Goal: Task Accomplishment & Management: Use online tool/utility

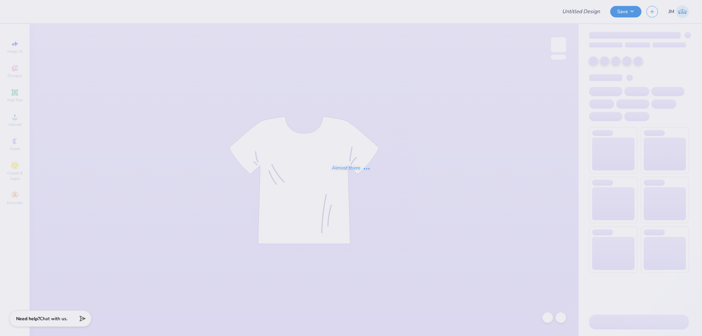
type input "PR Merch"
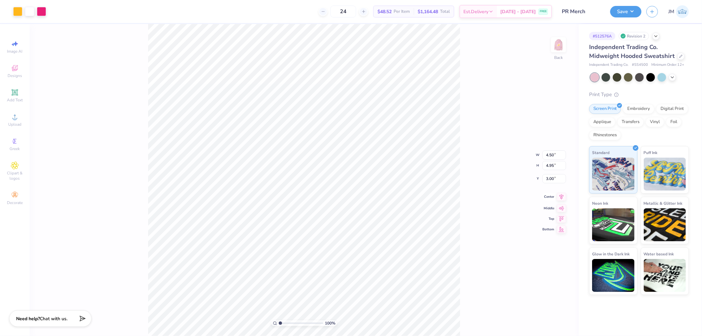
click at [559, 198] on icon at bounding box center [561, 197] width 9 height 8
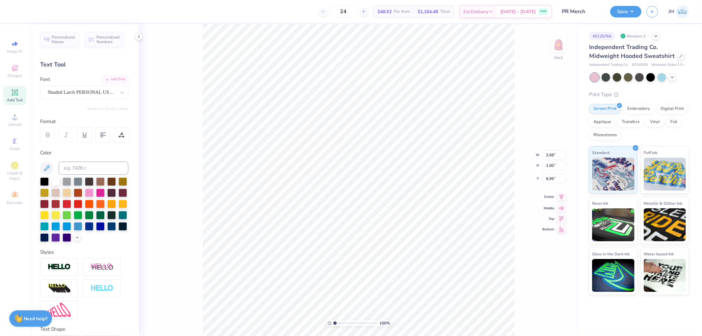
click at [564, 195] on icon at bounding box center [561, 197] width 9 height 8
click at [563, 196] on icon at bounding box center [562, 197] width 4 height 6
click at [553, 45] on img at bounding box center [558, 45] width 26 height 26
click at [563, 192] on icon at bounding box center [561, 192] width 9 height 8
click at [563, 193] on icon at bounding box center [561, 192] width 9 height 8
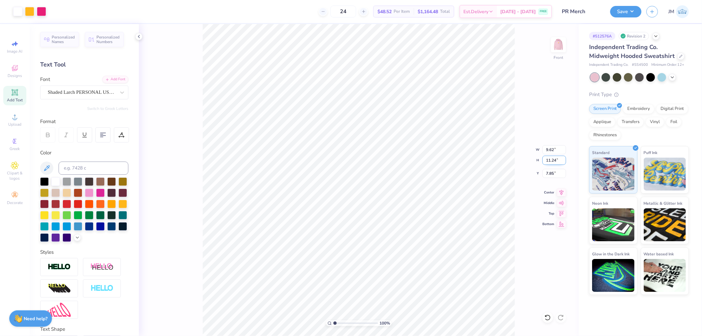
click at [558, 157] on input "11.24" at bounding box center [554, 160] width 24 height 9
type input "12"
click at [557, 175] on input "7.85" at bounding box center [554, 173] width 24 height 9
type input "10.27"
type input "12.00"
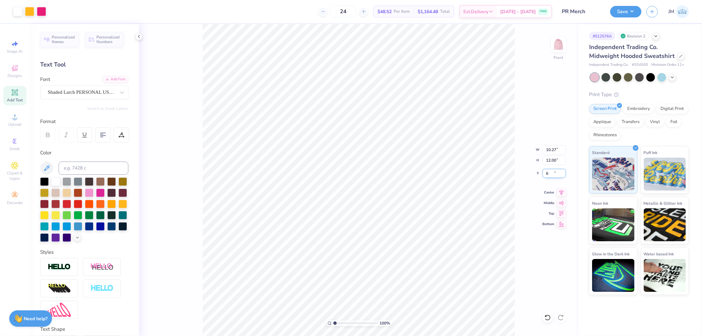
type input "6.00"
click at [560, 193] on icon at bounding box center [561, 192] width 9 height 8
click at [32, 11] on div at bounding box center [29, 10] width 9 height 9
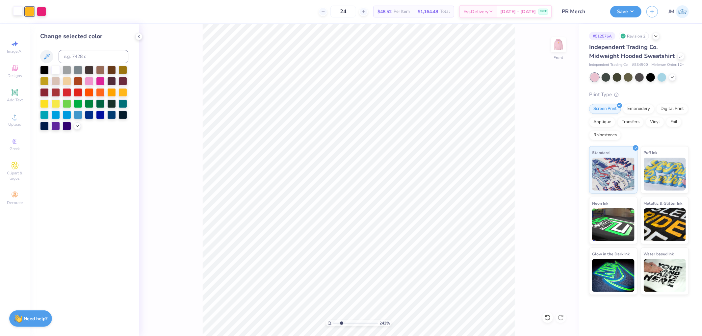
click at [14, 15] on div at bounding box center [17, 10] width 9 height 9
click at [44, 71] on div at bounding box center [44, 69] width 9 height 9
click at [30, 13] on div at bounding box center [29, 10] width 9 height 9
click at [53, 67] on div at bounding box center [55, 69] width 9 height 9
click at [16, 11] on div at bounding box center [17, 10] width 9 height 9
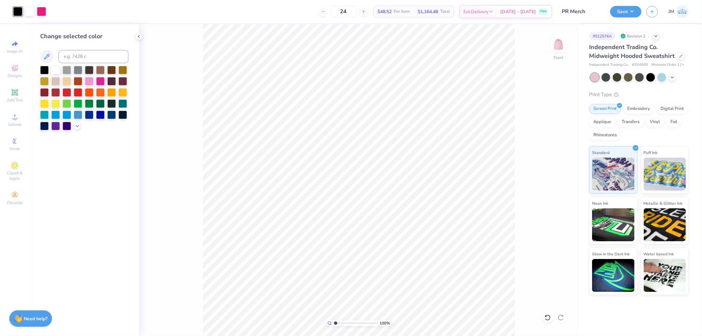
type input "1"
click at [70, 58] on input at bounding box center [94, 56] width 70 height 13
type input "1235"
click at [560, 44] on img at bounding box center [558, 45] width 26 height 26
click at [30, 12] on div at bounding box center [29, 10] width 9 height 9
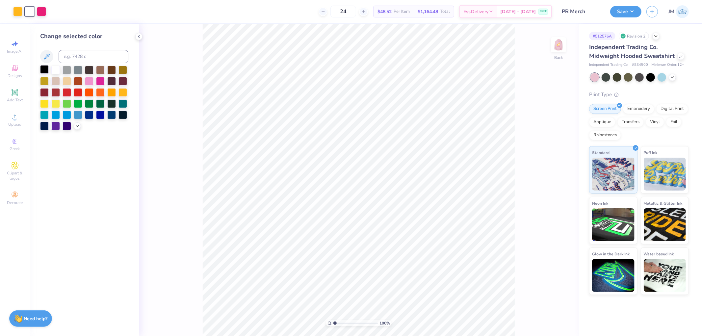
click at [47, 71] on div at bounding box center [44, 69] width 9 height 9
click at [16, 13] on div at bounding box center [17, 10] width 9 height 9
click at [53, 71] on div at bounding box center [55, 70] width 9 height 9
click at [26, 11] on div at bounding box center [29, 10] width 9 height 9
click at [80, 54] on input at bounding box center [94, 56] width 70 height 13
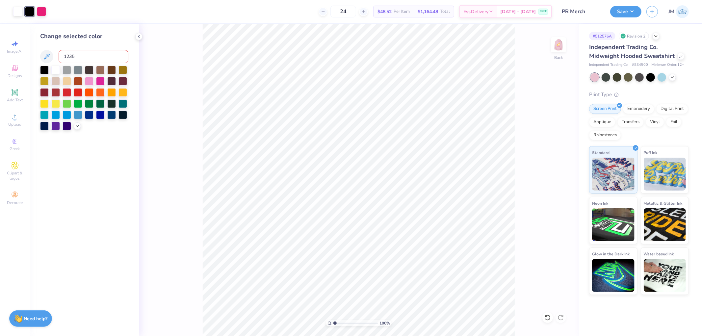
type input "1235"
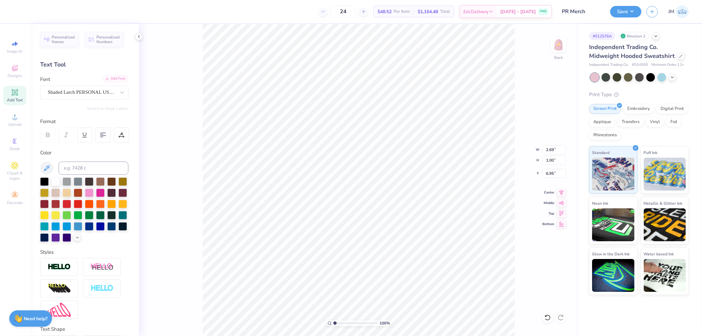
click at [109, 79] on div "Add Font" at bounding box center [115, 79] width 26 height 8
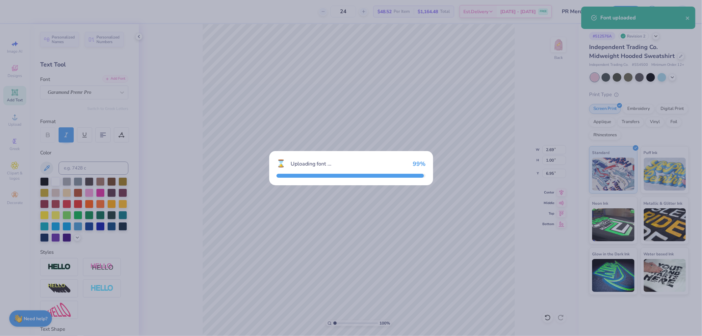
type input "2.61"
type input "0.94"
type input "6.98"
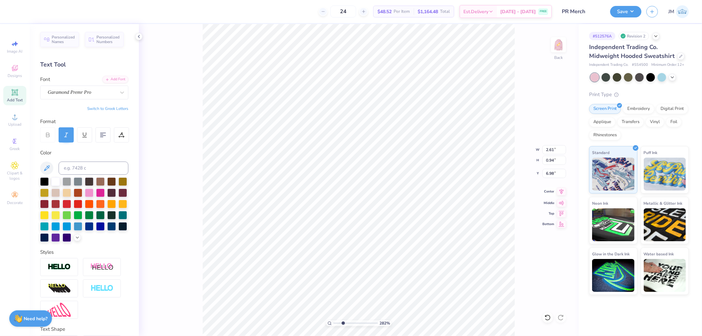
click at [560, 191] on icon at bounding box center [561, 192] width 9 height 8
click at [558, 43] on img at bounding box center [558, 45] width 26 height 26
click at [111, 76] on div "Add Font" at bounding box center [115, 79] width 26 height 8
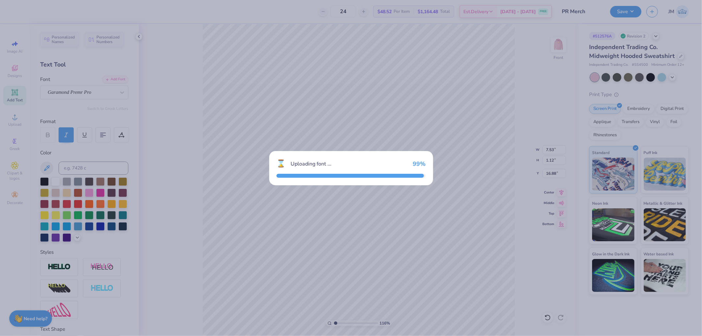
type input "1.1597706695123"
type input "7.57"
type input "1.44"
type input "16.72"
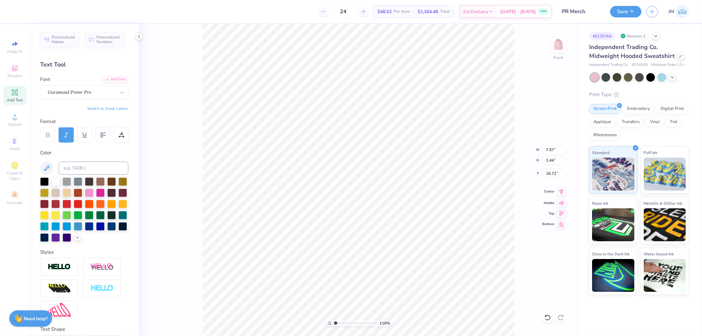
click at [559, 190] on icon at bounding box center [561, 192] width 9 height 8
type input "1.1597706695123"
click at [553, 159] on input "12.16" at bounding box center [554, 160] width 24 height 9
type input "12"
type input "1.1597706695123"
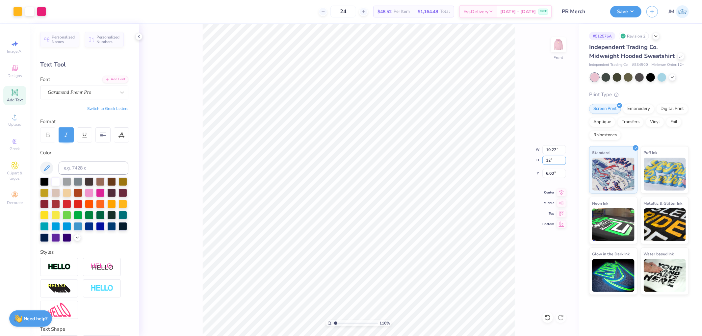
type input "10.13"
type input "12.00"
type input "6.08"
click at [565, 43] on img at bounding box center [558, 45] width 26 height 26
click at [40, 10] on div at bounding box center [41, 10] width 9 height 9
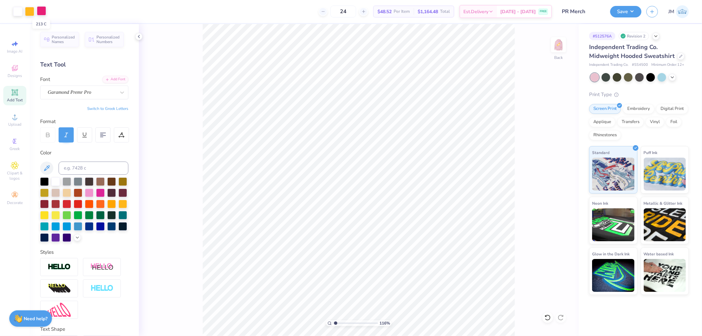
type input "1.1597706695123"
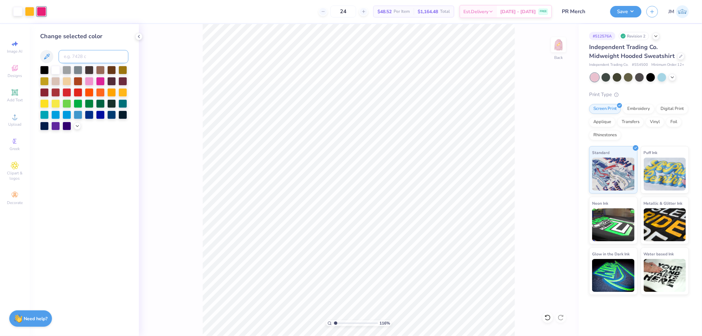
click at [78, 60] on input at bounding box center [94, 56] width 70 height 13
type input "223"
click at [555, 45] on img at bounding box center [558, 45] width 26 height 26
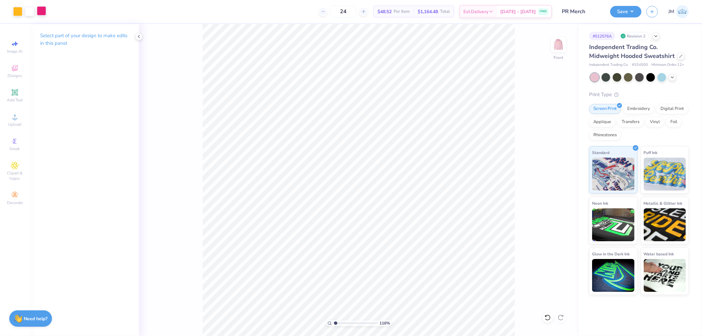
drag, startPoint x: 42, startPoint y: 8, endPoint x: 44, endPoint y: 12, distance: 5.0
click at [42, 8] on div at bounding box center [41, 10] width 9 height 9
type input "1"
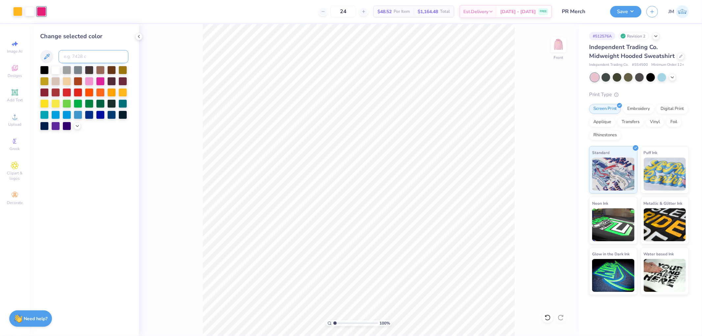
click at [78, 60] on input at bounding box center [94, 56] width 70 height 13
type input "223"
click at [631, 11] on button "Save" at bounding box center [625, 11] width 31 height 12
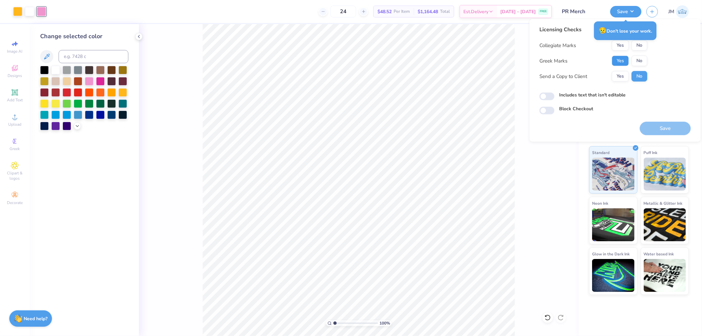
click at [618, 58] on button "Yes" at bounding box center [620, 61] width 17 height 11
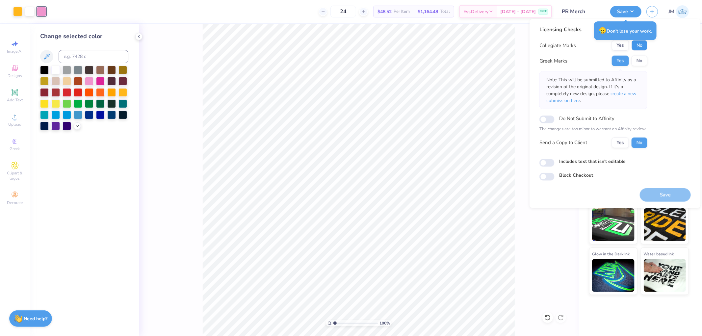
click at [639, 45] on button "No" at bounding box center [640, 45] width 16 height 11
click at [634, 92] on span "create a new submission here" at bounding box center [591, 97] width 90 height 13
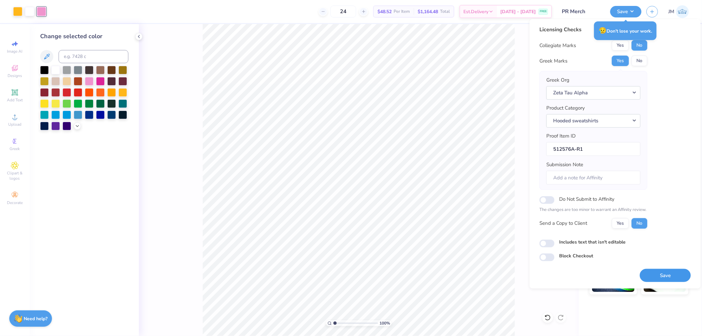
click at [659, 273] on button "Save" at bounding box center [665, 275] width 51 height 13
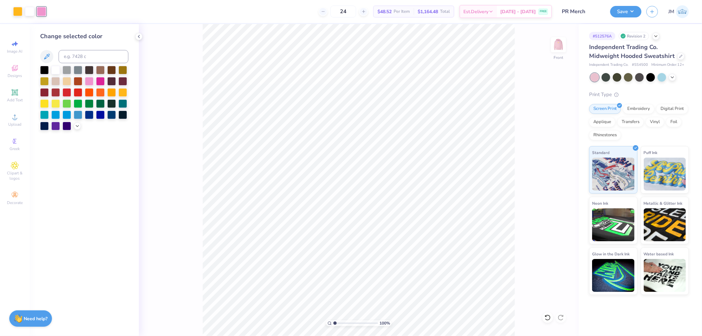
click at [188, 96] on div "100 % Front" at bounding box center [359, 180] width 440 height 312
click at [561, 47] on img at bounding box center [558, 45] width 26 height 26
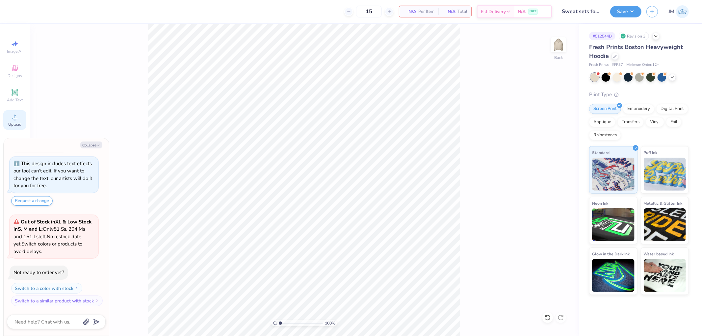
drag, startPoint x: 17, startPoint y: 108, endPoint x: 18, endPoint y: 118, distance: 10.2
click at [17, 109] on div "Image AI Designs Add Text Upload Greek Clipart & logos Decorate" at bounding box center [14, 122] width 23 height 171
click at [18, 118] on icon at bounding box center [15, 117] width 8 height 8
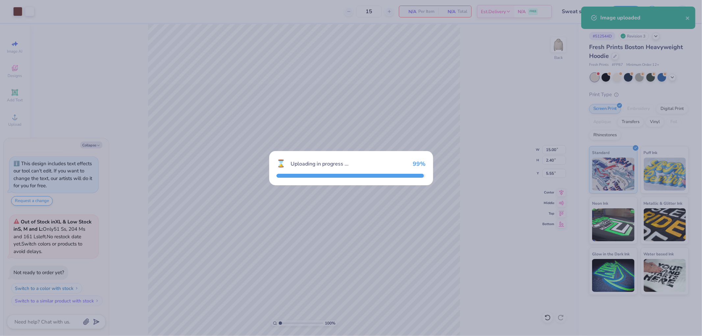
type textarea "x"
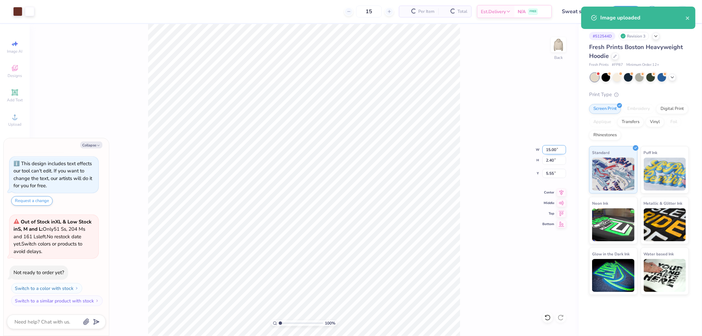
click at [553, 150] on input "15.00" at bounding box center [554, 149] width 24 height 9
type input "12.5"
type textarea "x"
type input "12.50"
type input "2.00"
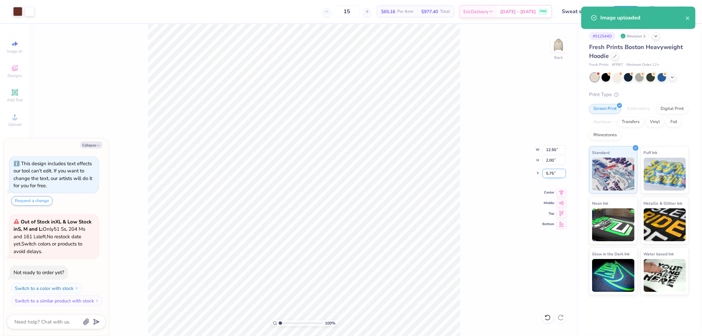
click at [557, 169] on input "5.75" at bounding box center [554, 173] width 24 height 9
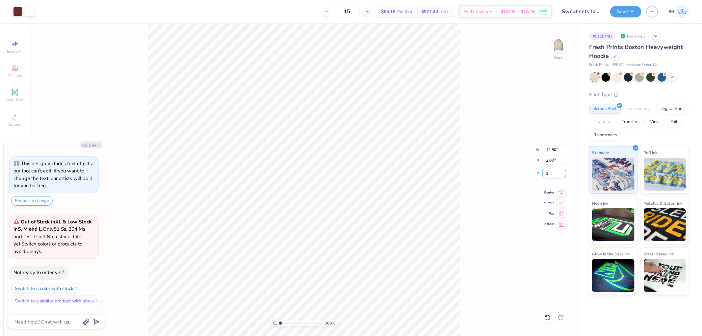
type input "3"
type textarea "x"
type input "3.00"
click at [487, 147] on div "100 % Back W 12.50 12.50 " H 2.00 2.00 " Y 3.00 3.00 " Center Middle Top Bottom" at bounding box center [304, 180] width 549 height 312
click at [636, 8] on button "Save" at bounding box center [625, 11] width 31 height 12
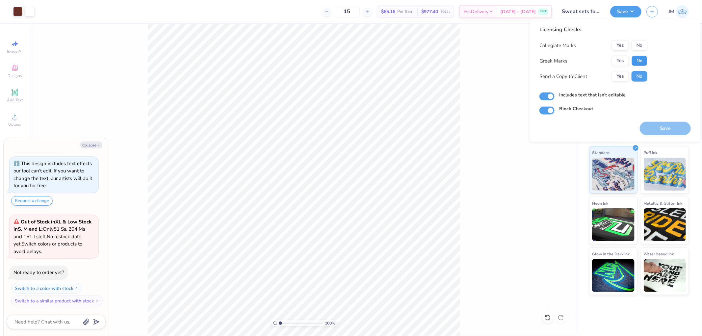
click at [642, 58] on button "No" at bounding box center [640, 61] width 16 height 11
click at [640, 45] on button "No" at bounding box center [640, 45] width 16 height 11
click at [659, 132] on button "Save" at bounding box center [665, 128] width 51 height 13
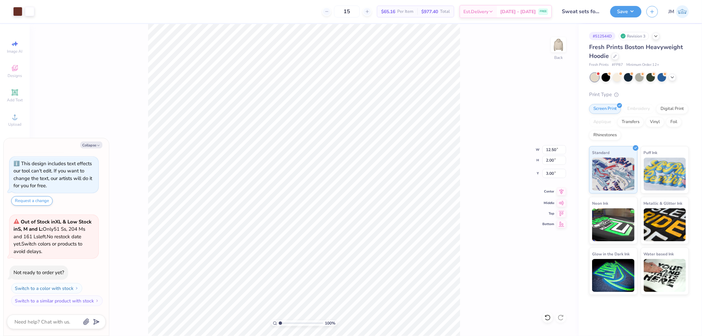
click at [563, 190] on icon at bounding box center [561, 192] width 9 height 8
click at [639, 8] on button "Save" at bounding box center [625, 11] width 31 height 12
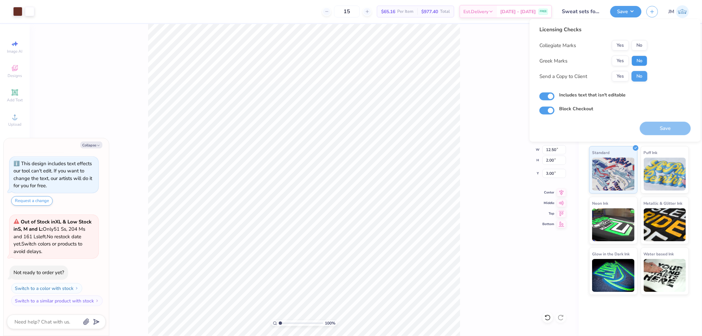
click at [645, 56] on button "No" at bounding box center [640, 61] width 16 height 11
click at [644, 46] on button "No" at bounding box center [640, 45] width 16 height 11
click at [655, 124] on button "Save" at bounding box center [665, 128] width 51 height 13
click at [508, 169] on div "100 % Back W 12.50 12.50 " H 2.00 2.00 " Y 3.00 3.00 " Center Middle Top Bottom" at bounding box center [304, 180] width 549 height 312
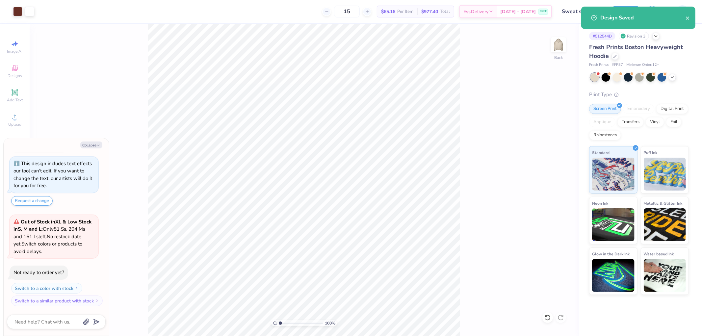
type textarea "x"
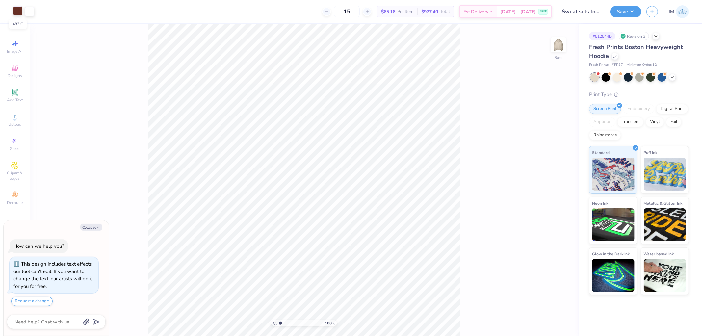
scroll to position [18, 0]
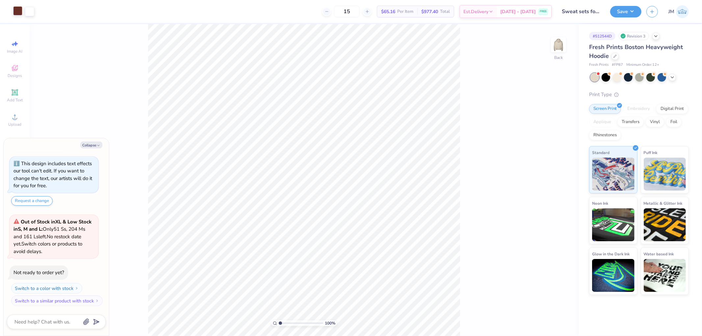
click at [18, 11] on div at bounding box center [17, 10] width 9 height 9
type textarea "x"
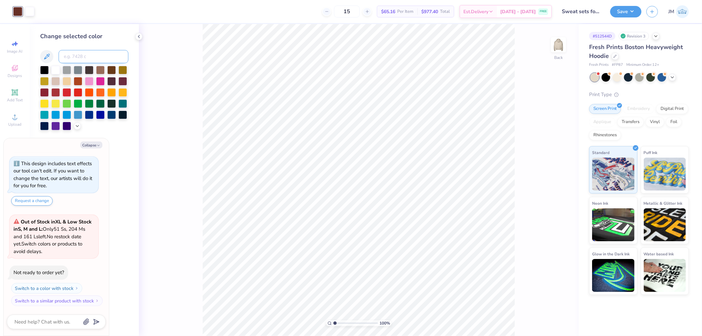
click at [70, 57] on input at bounding box center [94, 56] width 70 height 13
type input "478"
click at [27, 11] on div at bounding box center [29, 10] width 9 height 9
click at [632, 13] on button "Save" at bounding box center [625, 11] width 31 height 12
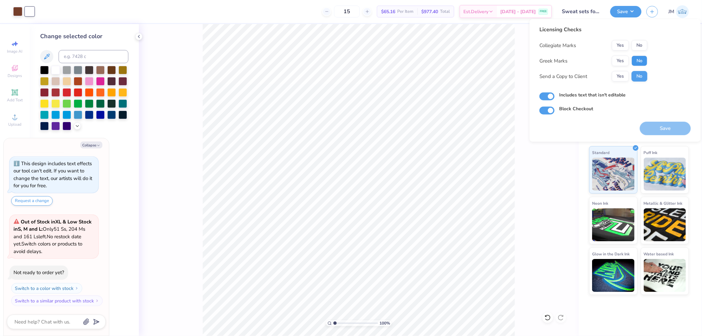
click at [644, 63] on button "No" at bounding box center [640, 61] width 16 height 11
click at [642, 48] on button "No" at bounding box center [640, 45] width 16 height 11
click at [662, 128] on button "Save" at bounding box center [665, 128] width 51 height 13
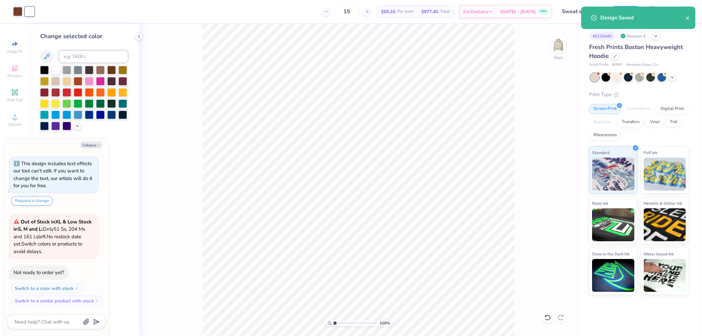
type textarea "x"
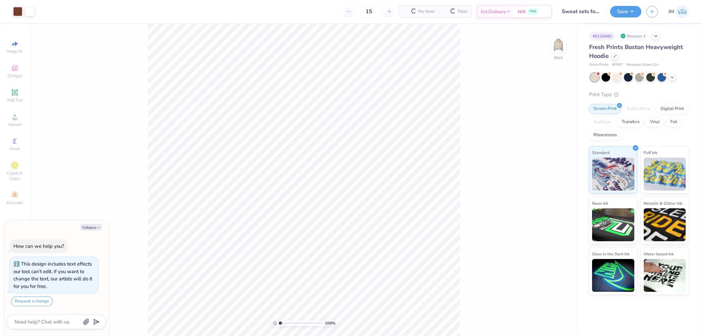
scroll to position [18, 0]
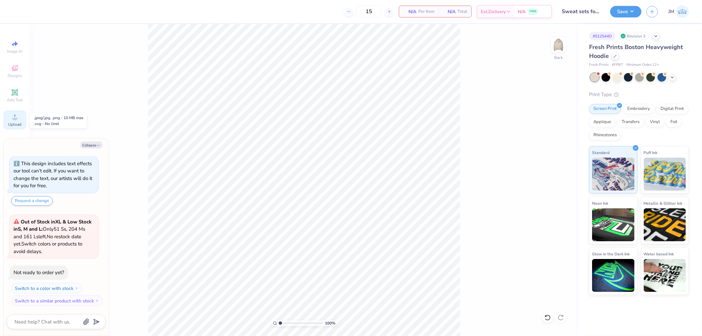
click at [22, 119] on div "Upload" at bounding box center [14, 119] width 23 height 19
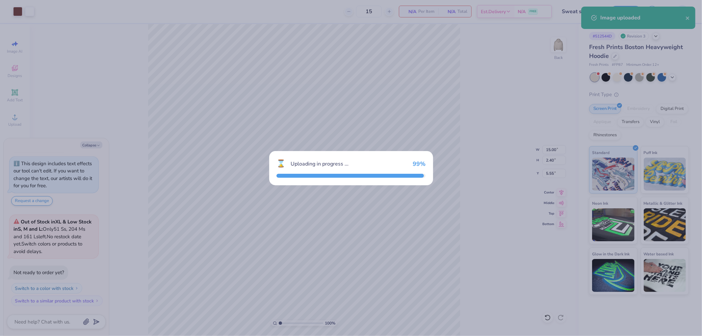
type textarea "x"
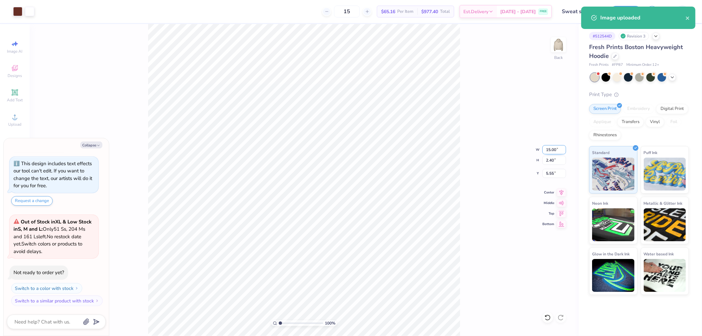
click at [548, 149] on input "15.00" at bounding box center [554, 149] width 24 height 9
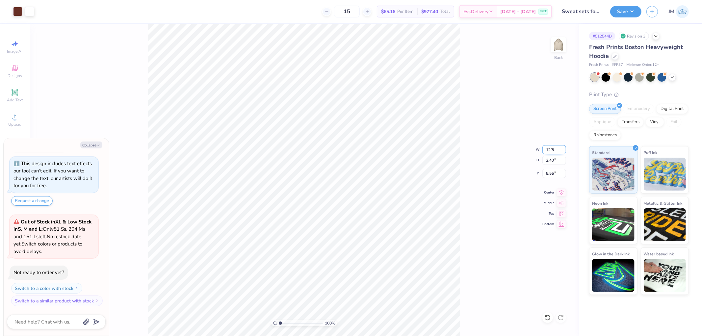
type input "12.5"
type textarea "x"
type input "12.50"
type input "2.00"
click at [551, 173] on input "5.75" at bounding box center [554, 173] width 24 height 9
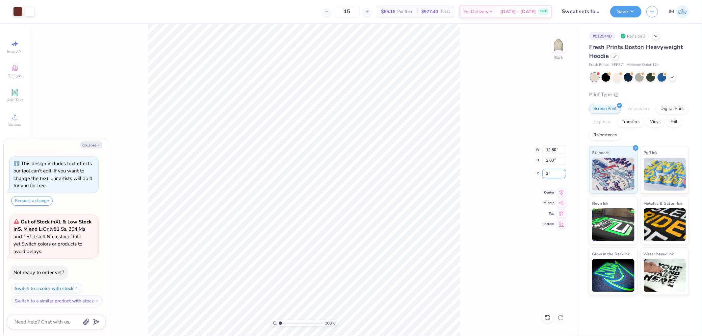
type input "3"
type textarea "x"
type input "3.00"
click at [21, 11] on div at bounding box center [17, 10] width 9 height 9
type textarea "x"
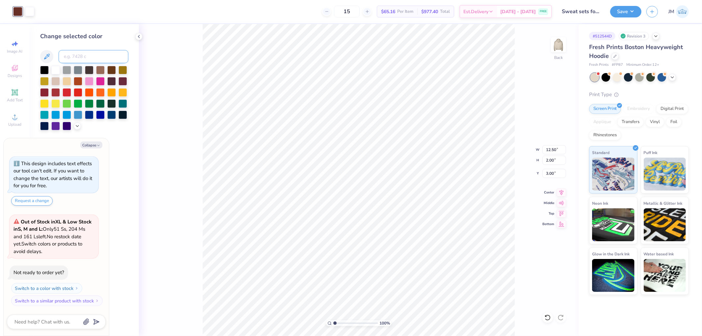
click at [68, 56] on input at bounding box center [94, 56] width 70 height 13
type input "478"
click at [634, 13] on button "Save" at bounding box center [625, 11] width 31 height 12
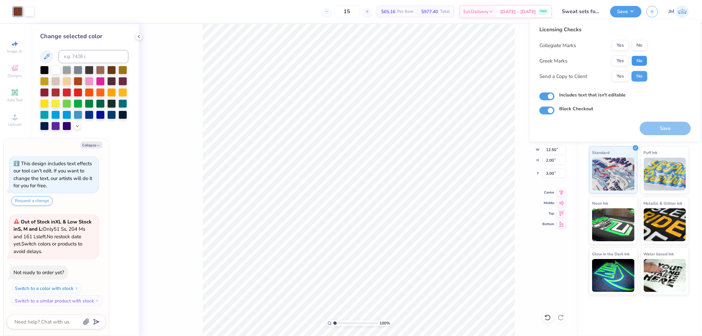
click at [635, 58] on button "No" at bounding box center [640, 61] width 16 height 11
click at [638, 46] on button "No" at bounding box center [640, 45] width 16 height 11
click at [661, 125] on button "Save" at bounding box center [665, 128] width 51 height 13
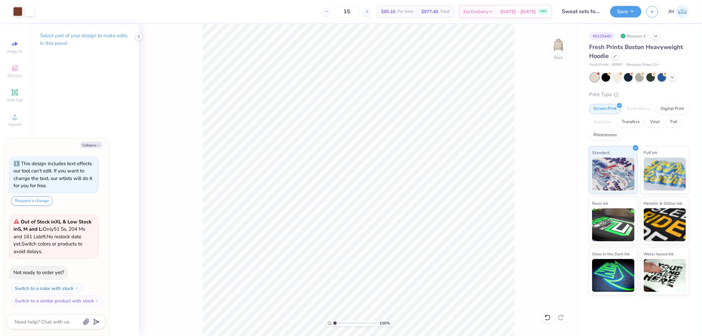
type textarea "x"
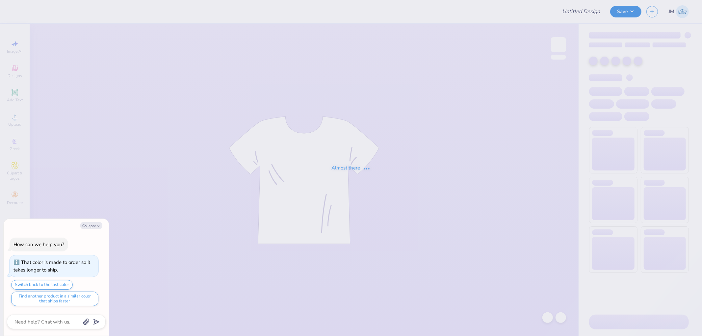
type textarea "x"
type input "theta tank bts fall 2025"
type textarea "x"
type input "50"
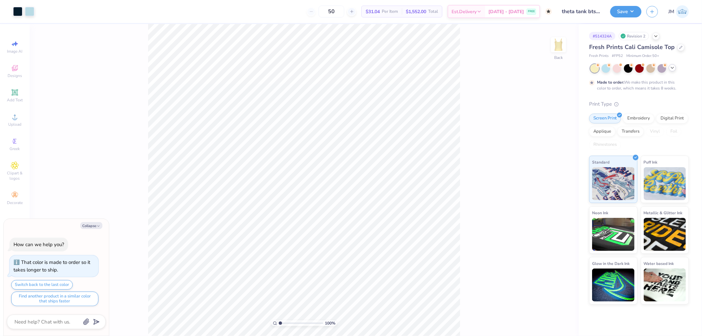
click at [674, 67] on icon at bounding box center [672, 67] width 5 height 5
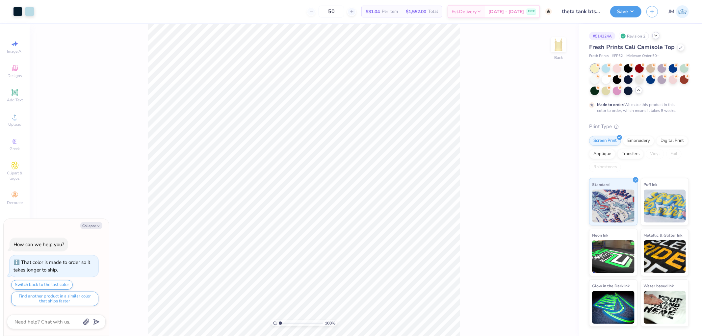
click at [657, 35] on polyline at bounding box center [656, 35] width 3 height 1
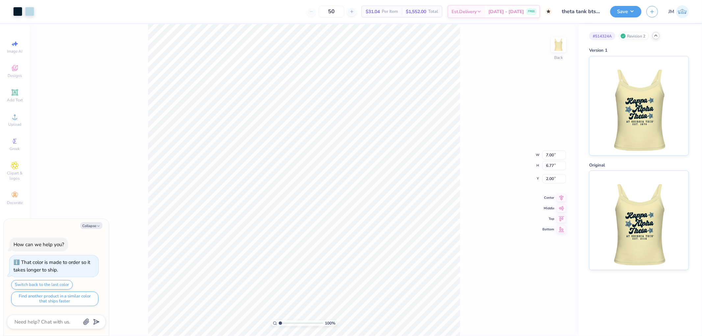
click at [657, 37] on icon at bounding box center [655, 35] width 5 height 5
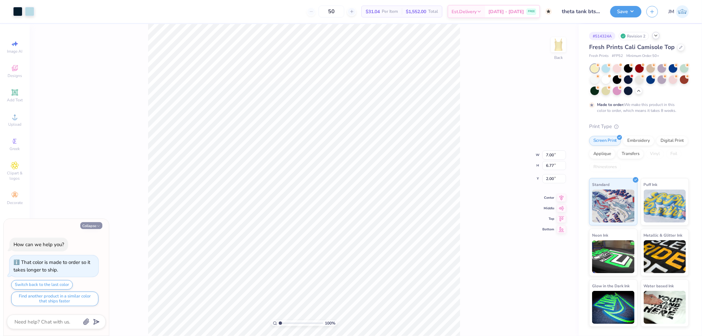
click at [95, 226] on button "Collapse" at bounding box center [91, 225] width 22 height 7
type textarea "x"
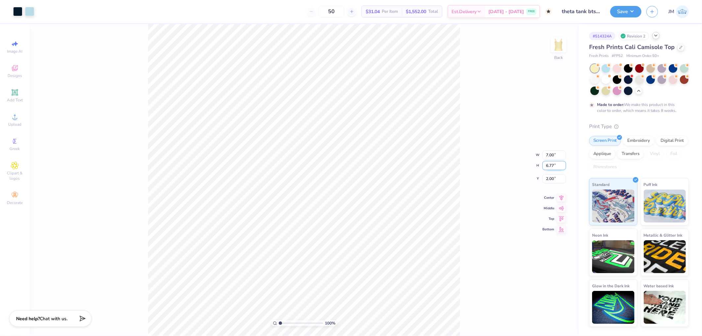
click at [547, 166] on input "6.77" at bounding box center [554, 165] width 24 height 9
type input "6.07"
type input "6.28"
click at [550, 174] on input "2.35" at bounding box center [554, 173] width 24 height 9
type input "1.55"
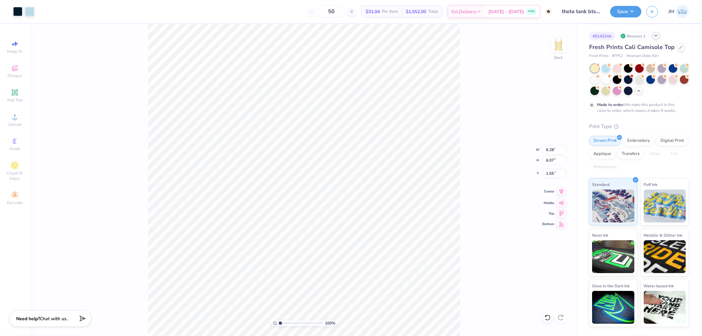
click at [565, 190] on icon at bounding box center [561, 192] width 9 height 8
click at [630, 14] on button "Save" at bounding box center [625, 11] width 31 height 12
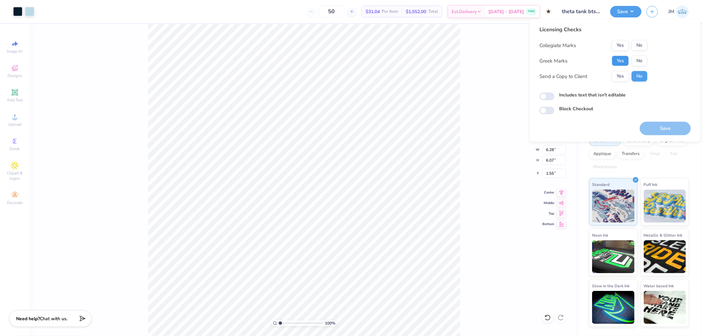
click at [624, 57] on button "Yes" at bounding box center [620, 61] width 17 height 11
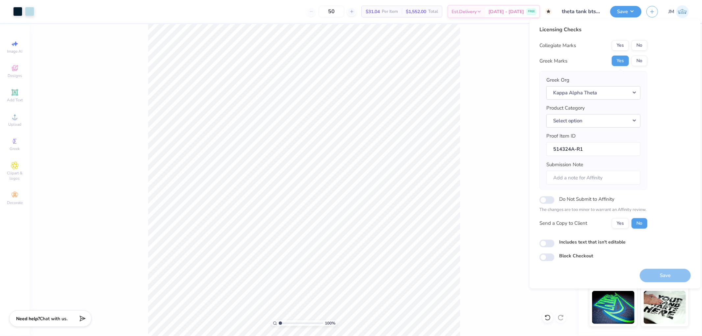
click at [623, 40] on div "Licensing Checks Collegiate Marks Yes No Greek Marks Yes No Greek Org Kappa Alp…" at bounding box center [594, 130] width 108 height 208
click at [623, 44] on button "Yes" at bounding box center [620, 45] width 17 height 11
click at [635, 119] on button "Select option" at bounding box center [593, 120] width 94 height 13
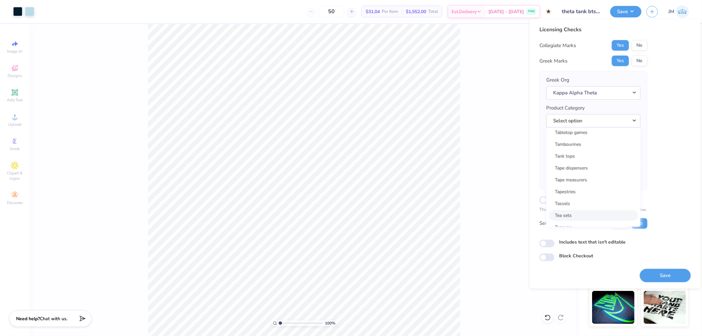
scroll to position [10617, 0]
click at [594, 167] on link "Tank tops" at bounding box center [593, 172] width 89 height 11
click at [657, 276] on button "Save" at bounding box center [665, 275] width 51 height 13
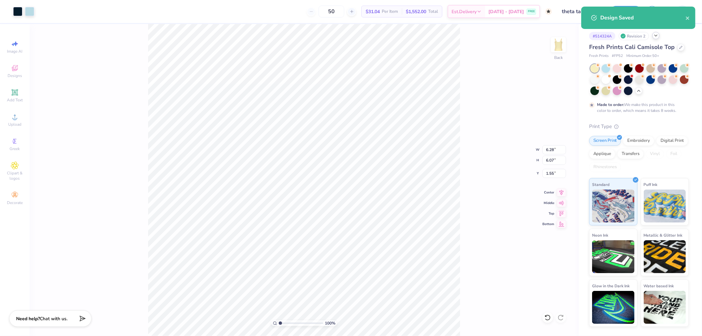
checkbox input "true"
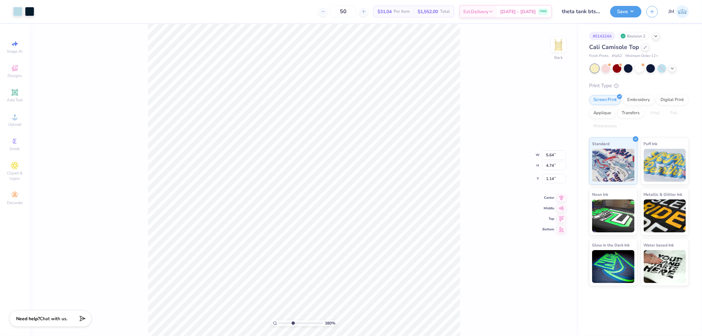
type input "3.79619947927586"
type input "1.15"
click at [357, 311] on li "Send to Back" at bounding box center [369, 314] width 52 height 13
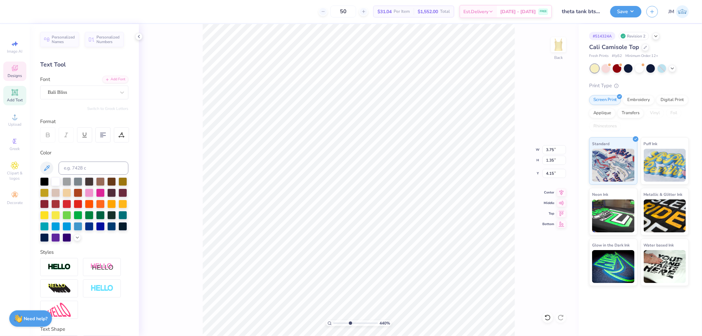
type input "4.40272081168201"
type input "4.16"
type input "1"
click at [554, 161] on input "5.45" at bounding box center [554, 160] width 24 height 9
type input "6.07"
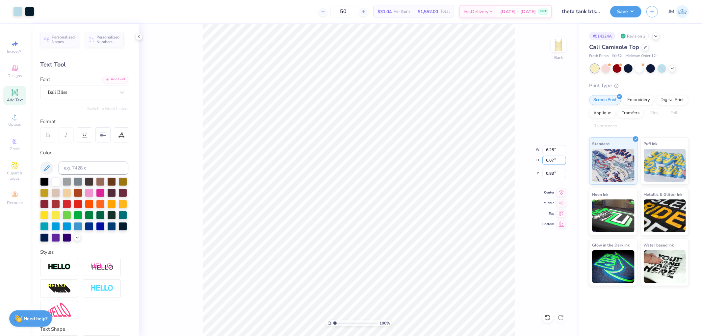
type input "6.28"
click at [555, 173] on input "0.83" at bounding box center [554, 173] width 24 height 9
type input "1.55"
type input "1"
click at [631, 11] on button "Save" at bounding box center [625, 11] width 31 height 12
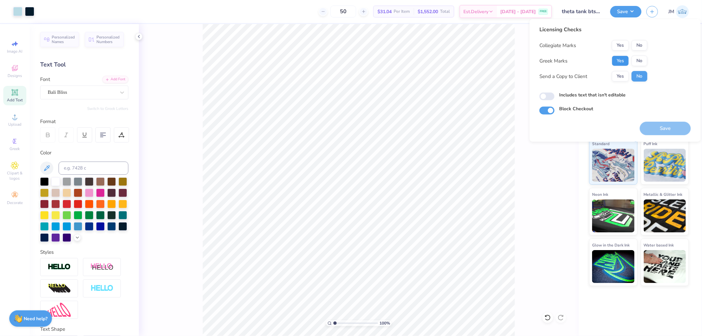
click at [617, 61] on button "Yes" at bounding box center [620, 61] width 17 height 11
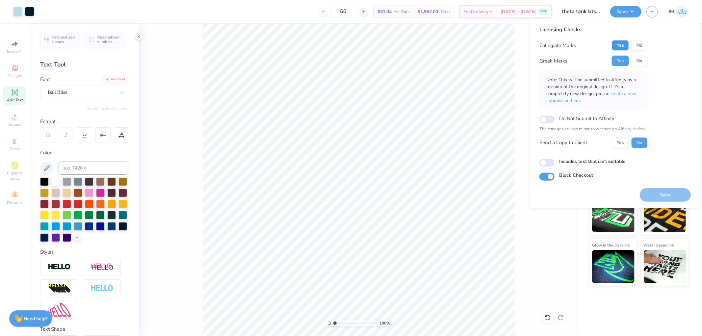
click at [620, 49] on button "Yes" at bounding box center [620, 45] width 17 height 11
click at [661, 197] on button "Save" at bounding box center [665, 194] width 51 height 13
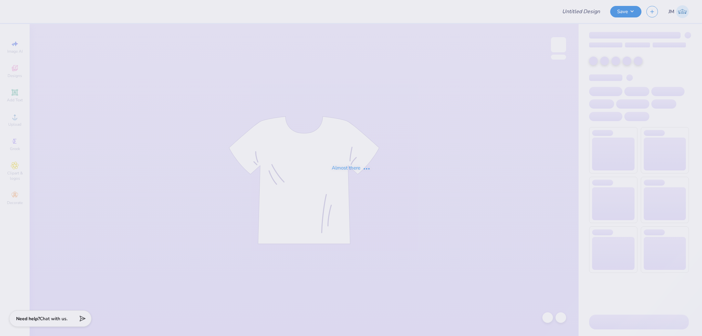
type input "Open invite ????"
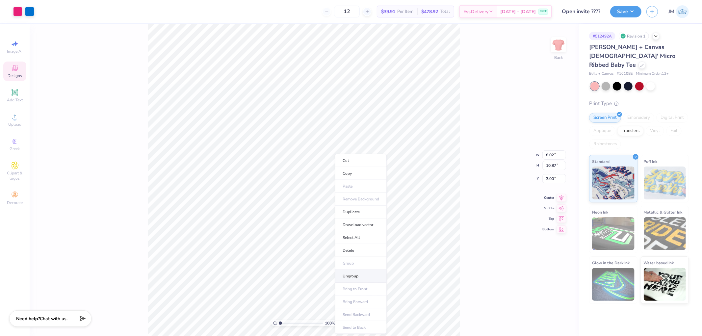
click at [359, 271] on li "Ungroup" at bounding box center [361, 276] width 52 height 13
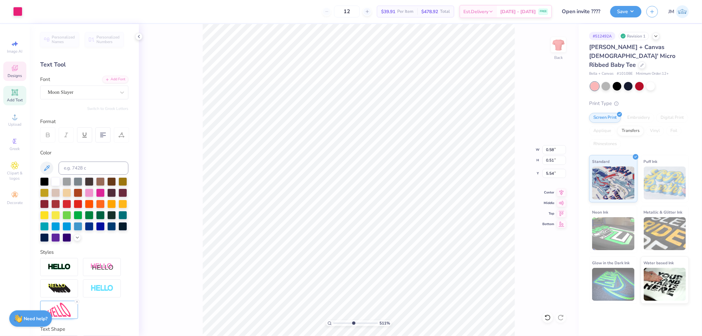
type input "5.1061462902122"
type textarea "'25"
type input "5.1061462902122"
type input "0.60"
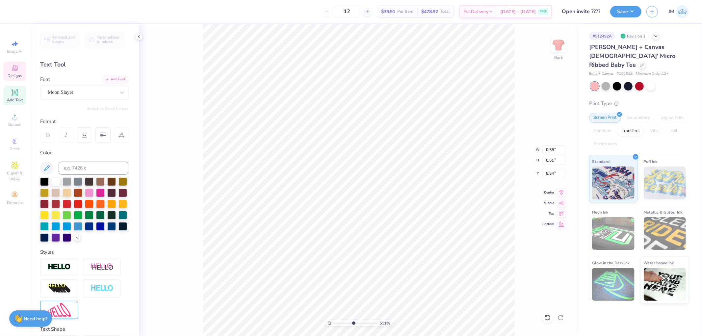
type input "0.52"
type input "3.27323292739071"
type input "5.18"
type input "0.25"
type input "4.53"
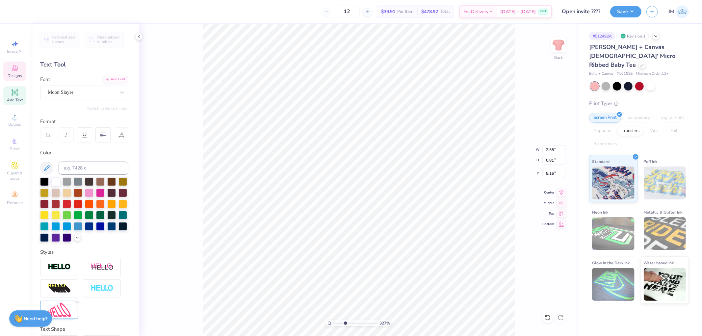
scroll to position [6, 1]
type input "3.27323292739071"
type textarea "3"
type input "3.27323292739071"
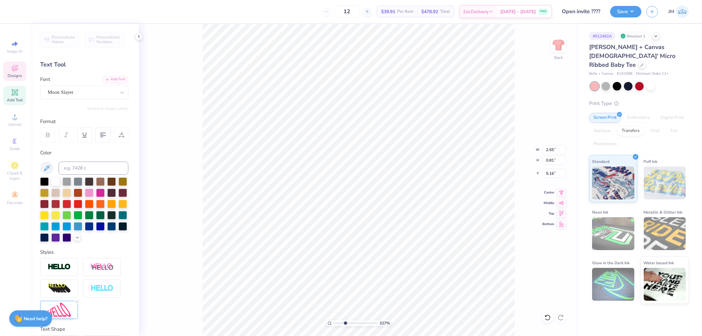
type textarea "31"
type input "3.27323292739071"
type textarea "317"
type input "3.27323292739071"
type textarea "31719"
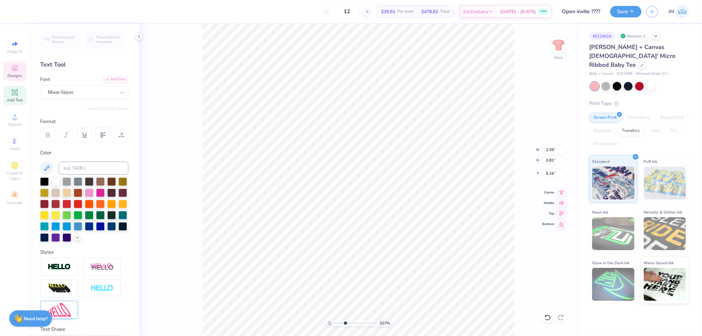
type input "3.27323292739071"
type textarea "3171917"
type input "3.27323292739071"
type input "2.58"
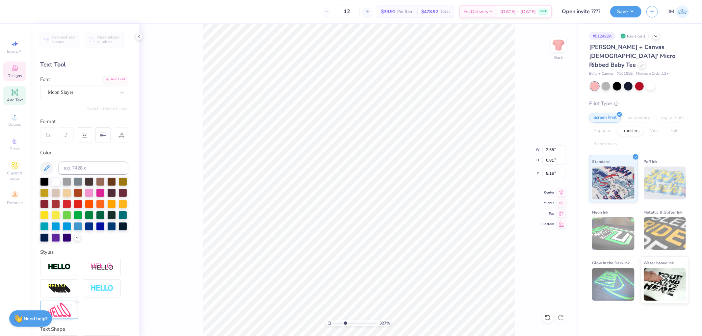
type input "0.80"
click at [563, 190] on icon at bounding box center [561, 192] width 9 height 8
click at [558, 189] on icon at bounding box center [561, 192] width 9 height 8
click at [558, 192] on icon at bounding box center [561, 192] width 9 height 8
type input "1"
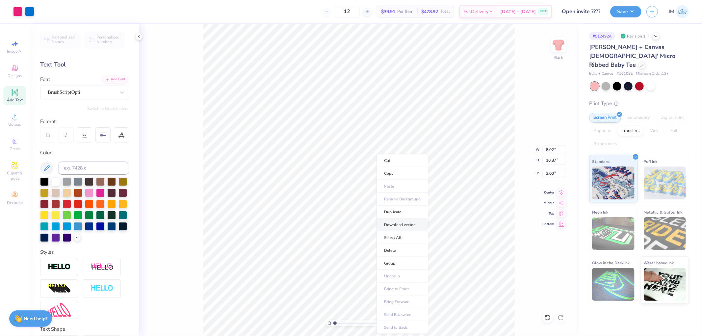
click at [411, 223] on li "Download vector" at bounding box center [403, 225] width 52 height 13
click at [629, 14] on button "Save" at bounding box center [625, 11] width 31 height 12
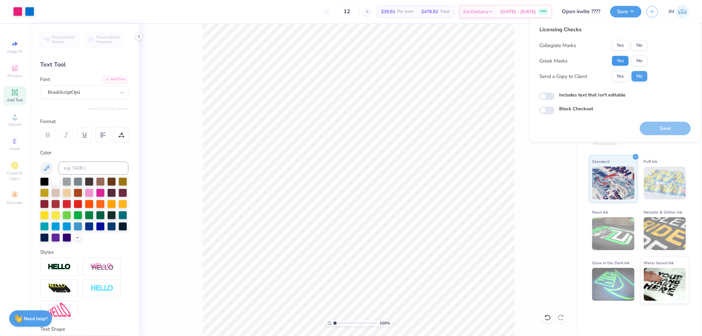
click at [621, 61] on button "Yes" at bounding box center [620, 61] width 17 height 11
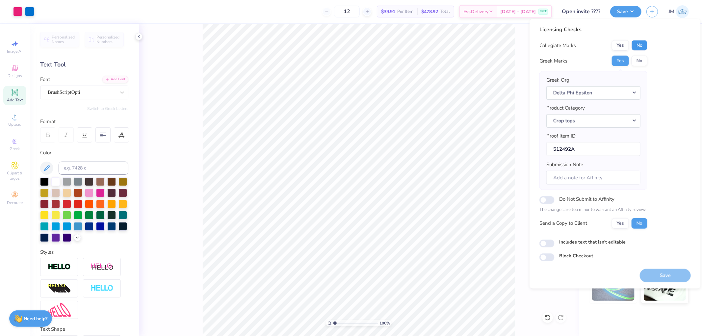
click at [639, 43] on button "No" at bounding box center [640, 45] width 16 height 11
click at [662, 279] on button "Save" at bounding box center [665, 275] width 51 height 13
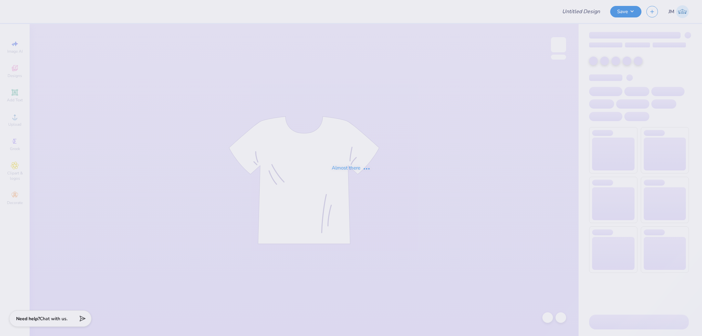
type input "pastel"
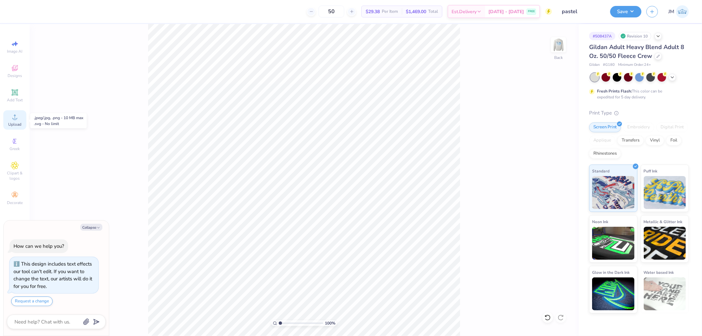
click at [14, 121] on circle at bounding box center [15, 119] width 4 height 4
click at [30, 9] on div at bounding box center [29, 10] width 9 height 9
type textarea "x"
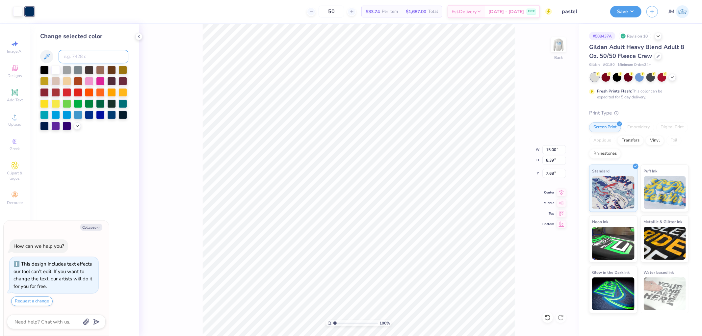
click at [73, 55] on input at bounding box center [94, 56] width 70 height 13
type input "541"
type textarea "x"
click at [551, 153] on input "15.00" at bounding box center [554, 149] width 24 height 9
type input "4"
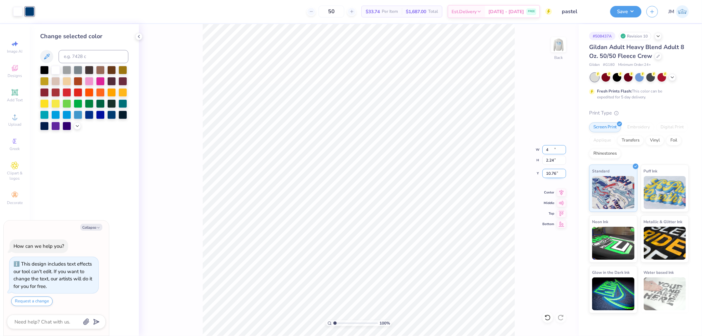
type textarea "x"
type input "4.00"
type input "2.24"
click at [557, 175] on input "10.76" at bounding box center [554, 173] width 24 height 9
type input "3"
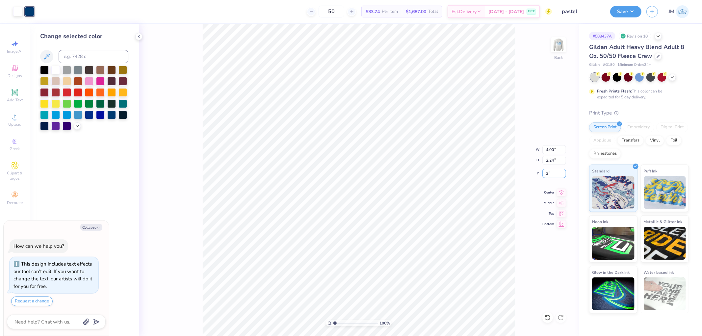
type textarea "x"
type input "3.00"
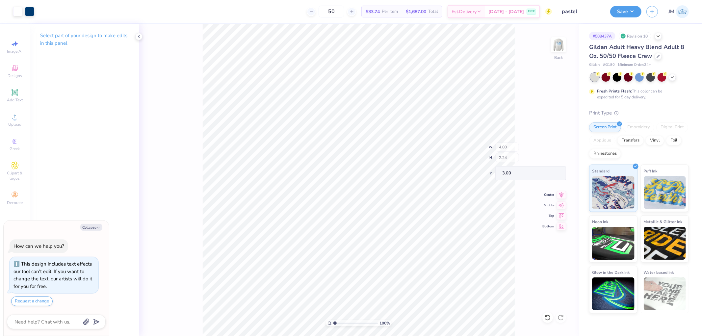
type textarea "x"
type input "4.40272073700001"
type textarea "x"
type input "3.27323292739071"
type textarea "x"
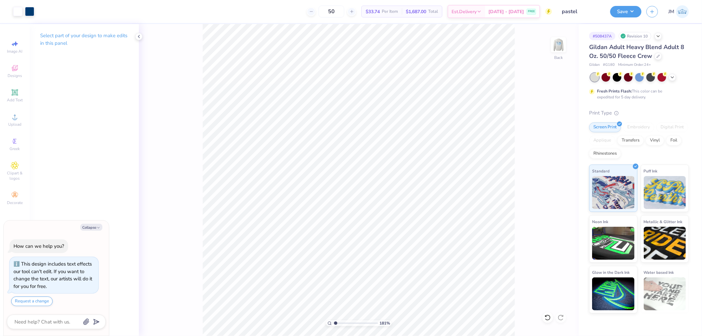
type input "1"
click at [562, 51] on img at bounding box center [558, 45] width 26 height 26
click at [628, 12] on button "Save" at bounding box center [625, 11] width 31 height 12
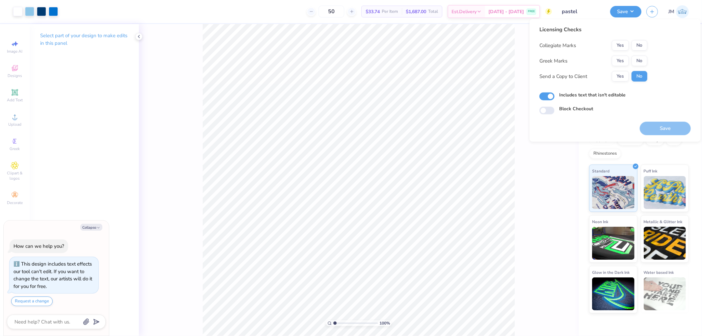
click at [620, 54] on div "Collegiate Marks Yes No Greek Marks Yes No Send a Copy to Client Yes No" at bounding box center [594, 60] width 108 height 41
click at [625, 57] on button "Yes" at bounding box center [620, 61] width 17 height 11
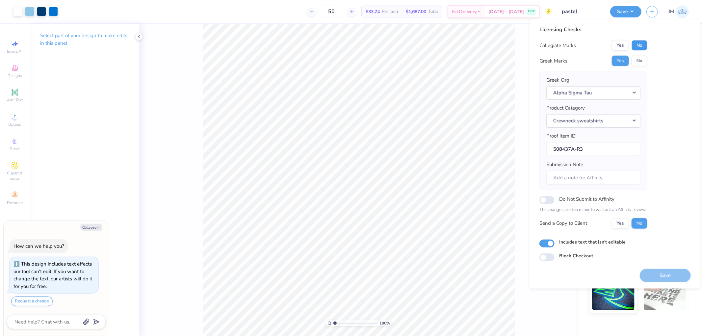
click at [636, 47] on button "No" at bounding box center [640, 45] width 16 height 11
click at [665, 281] on button "Save" at bounding box center [665, 275] width 51 height 13
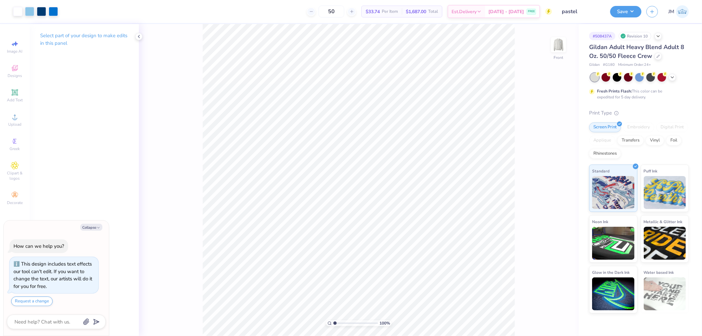
type textarea "x"
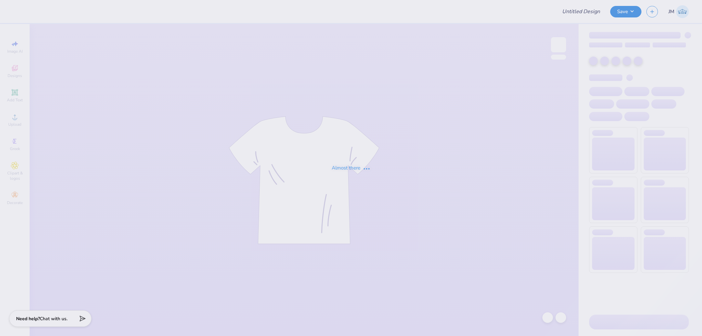
type input "Dz Philo"
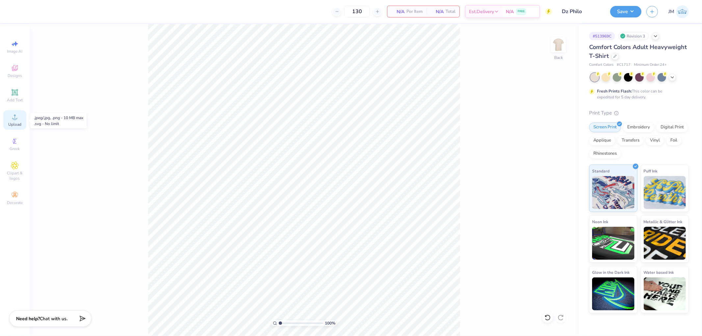
click at [15, 120] on circle at bounding box center [15, 119] width 4 height 4
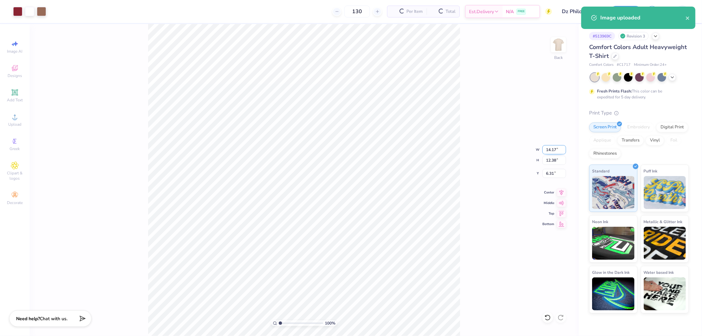
click at [552, 147] on input "14.17" at bounding box center [554, 149] width 24 height 9
type input "10.00"
type input "8.73"
type input "8.13"
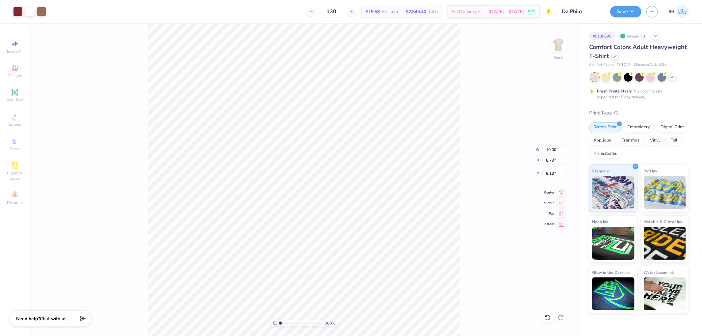
click at [559, 168] on div "100 % Back W 10.00 10.00 " H 8.73 8.73 " Y 8.13 8.13 " Center Middle Top Bottom" at bounding box center [304, 180] width 549 height 312
click at [550, 174] on input "8.13" at bounding box center [554, 173] width 24 height 9
type input "3.00"
click at [546, 317] on icon at bounding box center [547, 317] width 7 height 7
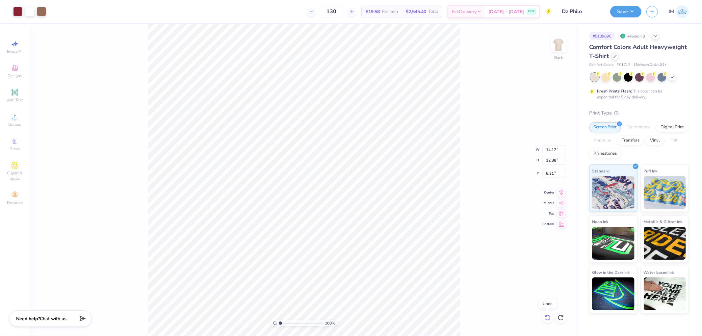
click at [546, 317] on icon at bounding box center [547, 317] width 7 height 7
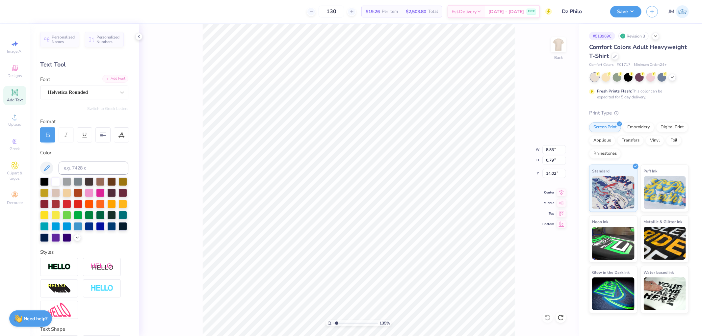
click at [109, 81] on div "Add Font" at bounding box center [115, 79] width 26 height 8
click at [119, 92] on icon at bounding box center [122, 92] width 7 height 7
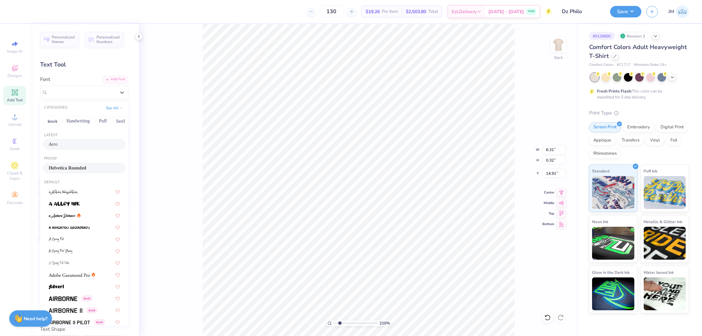
click at [76, 145] on div "Aero" at bounding box center [84, 144] width 71 height 7
type input "2.0982661263529"
type input "5.79"
type input "0.30"
type input "14.93"
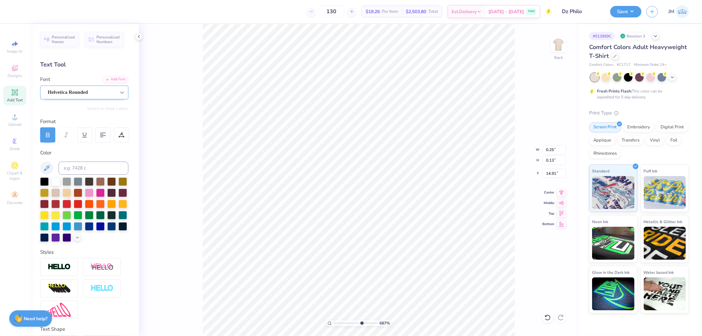
click at [120, 93] on div at bounding box center [122, 93] width 12 height 12
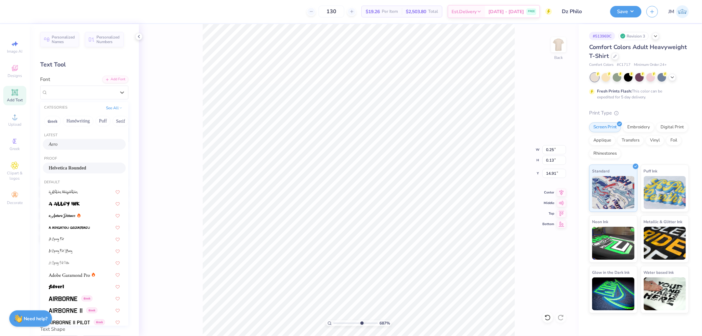
click at [80, 144] on div "Aero" at bounding box center [84, 144] width 71 height 7
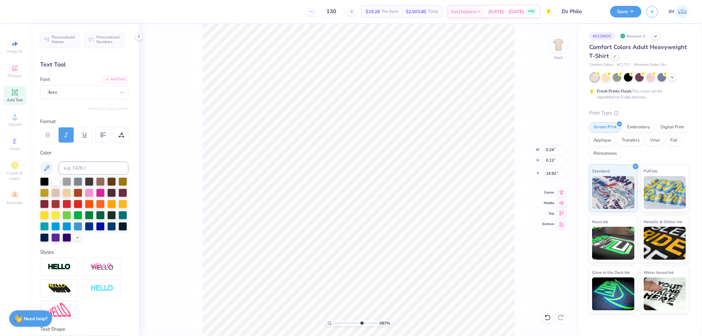
type input "6.86811377520688"
type input "0.24"
type input "0.12"
type input "14.92"
type input "10"
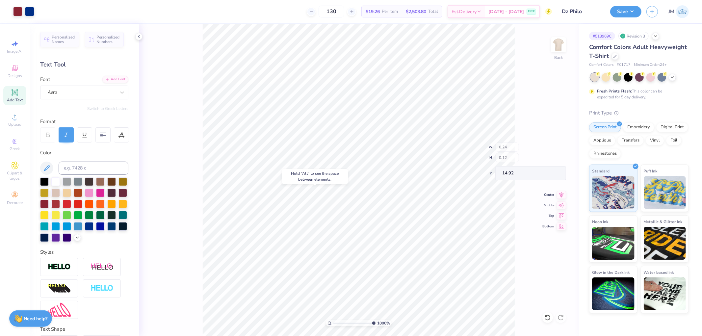
type input "14.93"
click at [564, 188] on icon at bounding box center [561, 192] width 9 height 8
click at [548, 315] on icon at bounding box center [547, 317] width 7 height 7
type input "1"
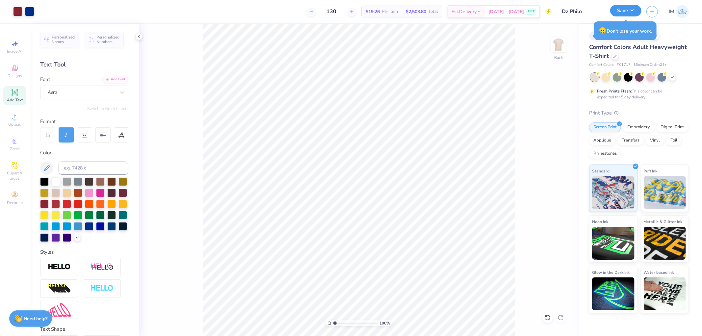
click at [634, 11] on button "Save" at bounding box center [625, 11] width 31 height 12
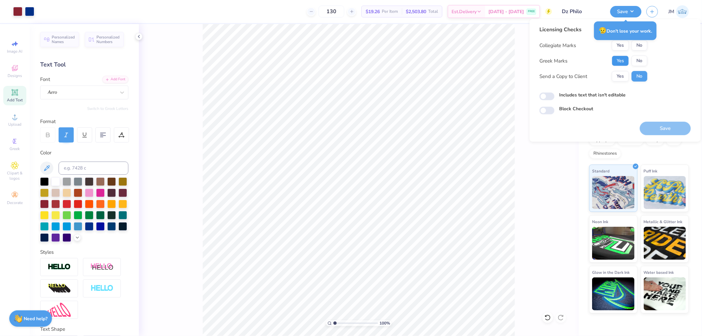
click at [621, 56] on button "Yes" at bounding box center [620, 61] width 17 height 11
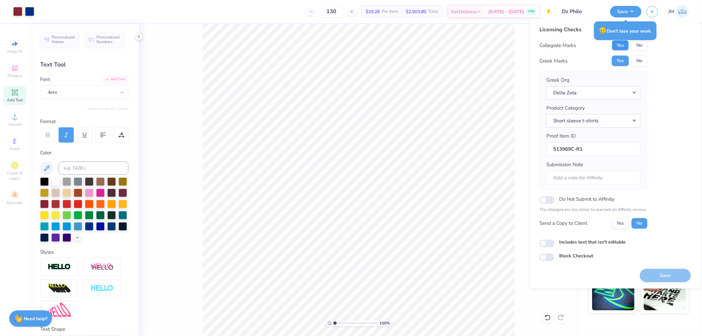
click at [621, 47] on button "Yes" at bounding box center [620, 45] width 17 height 11
click at [655, 278] on button "Save" at bounding box center [665, 275] width 51 height 13
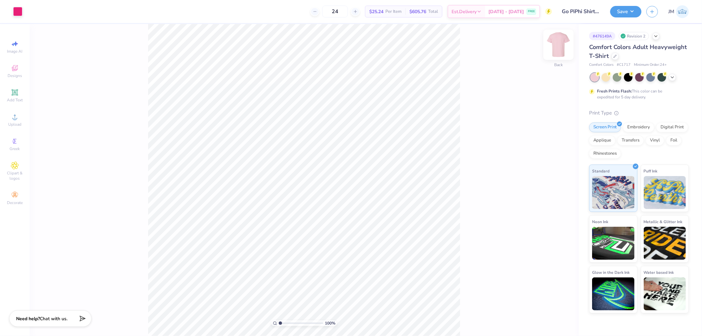
click at [555, 40] on img at bounding box center [558, 45] width 26 height 26
click at [554, 50] on img at bounding box center [558, 45] width 26 height 26
click at [554, 155] on input "11.35" at bounding box center [554, 154] width 24 height 9
type input "11.09"
type input "6.32"
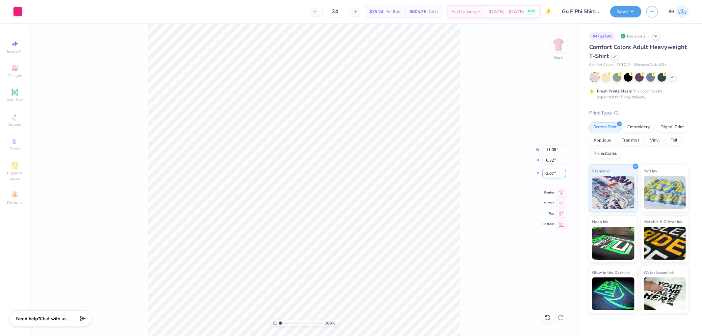
click at [549, 176] on input "3.07" at bounding box center [554, 173] width 24 height 9
type input "3.00"
type input "1"
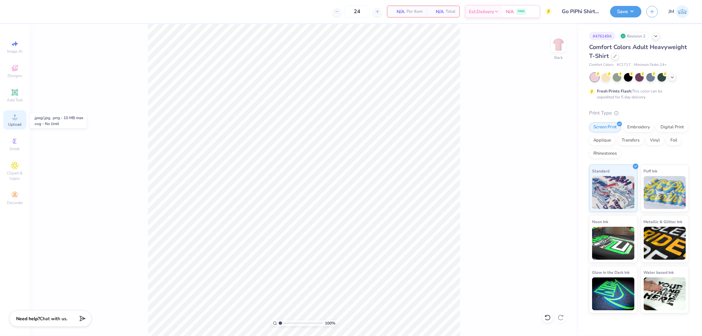
click at [14, 126] on span "Upload" at bounding box center [14, 124] width 13 height 5
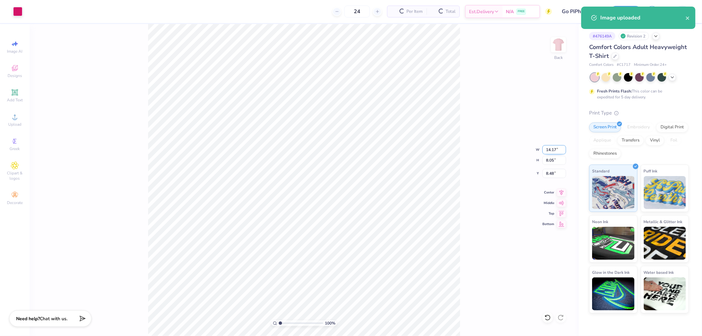
click at [552, 148] on input "14.17" at bounding box center [554, 149] width 24 height 9
type input "11.09"
type input "6.30"
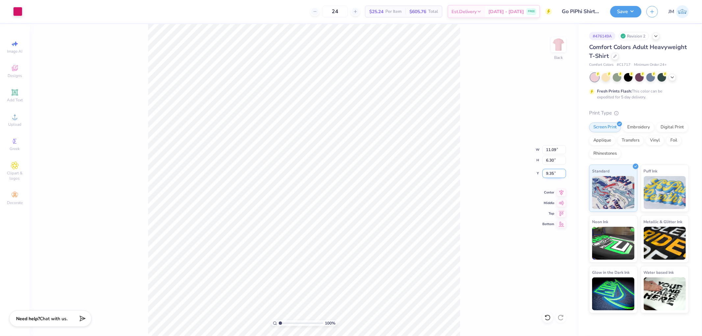
click at [553, 171] on input "9.35" at bounding box center [554, 173] width 24 height 9
type input "3.00"
click at [17, 13] on div at bounding box center [17, 10] width 9 height 9
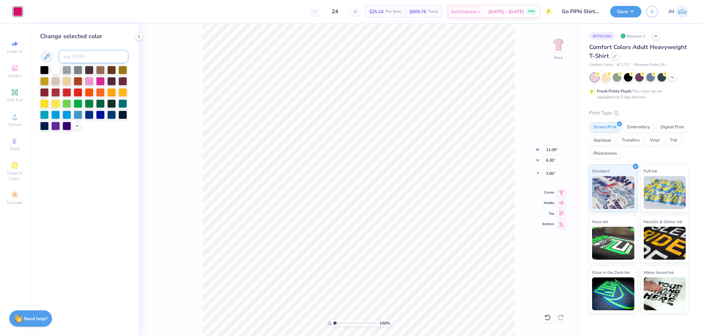
click at [65, 51] on input at bounding box center [94, 56] width 70 height 13
type input "213"
click at [180, 88] on div "100 % Back W 11.09 11.09 " H 6.30 6.30 " Y 3.00 3.00 " Center Middle Top Bottom" at bounding box center [359, 180] width 440 height 312
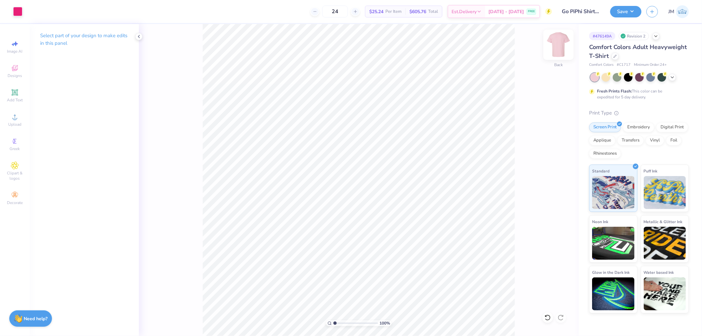
click at [559, 42] on img at bounding box center [558, 45] width 26 height 26
click at [136, 38] on icon at bounding box center [138, 36] width 5 height 5
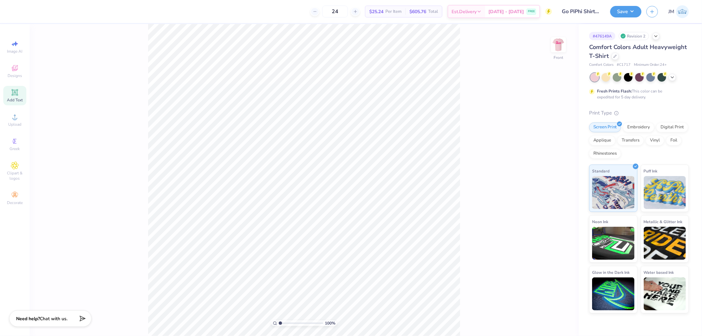
click at [20, 97] on div "Add Text" at bounding box center [14, 95] width 23 height 19
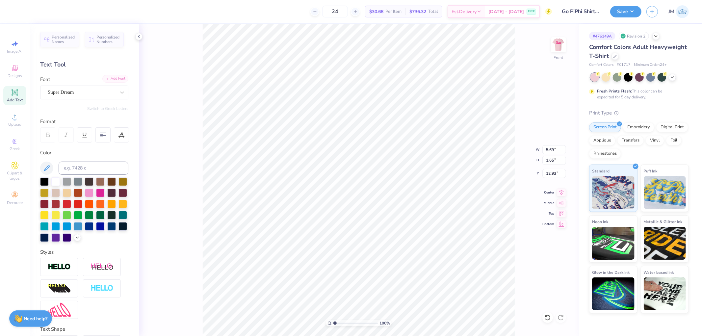
click at [105, 76] on div "Add Font" at bounding box center [115, 79] width 26 height 8
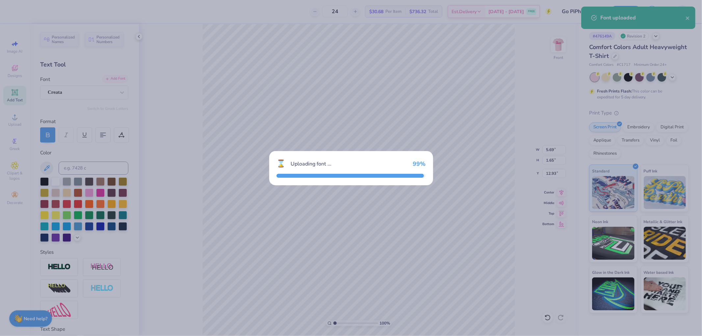
type input "6.18"
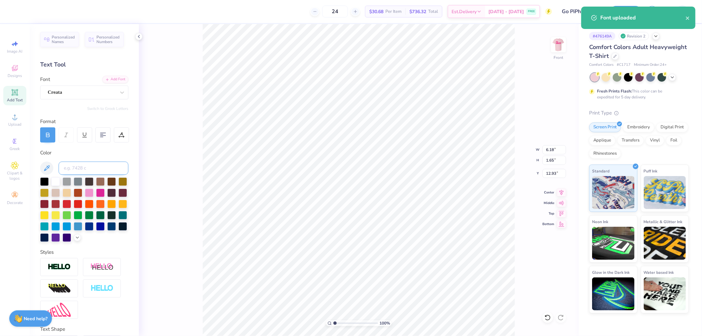
click at [77, 166] on input at bounding box center [94, 168] width 70 height 13
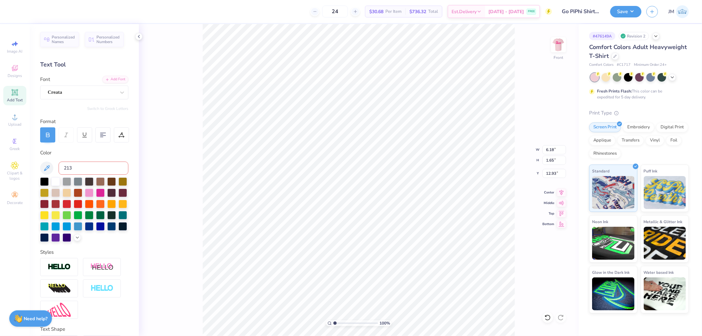
type input "213"
type textarea "Texas A&M"
type input "12.76"
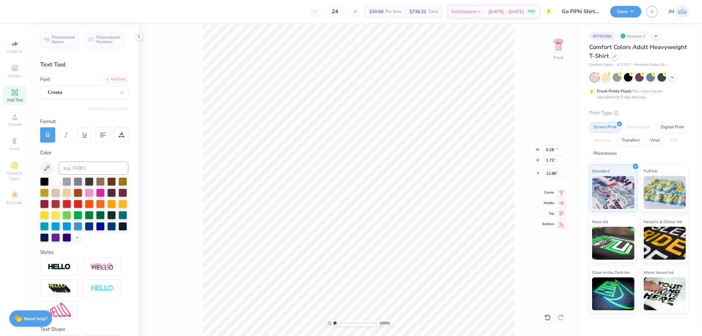
type input "1.73"
type input "12.88"
click at [564, 190] on icon at bounding box center [561, 192] width 9 height 8
click at [555, 151] on input "12.76" at bounding box center [554, 149] width 24 height 9
type input "3.50"
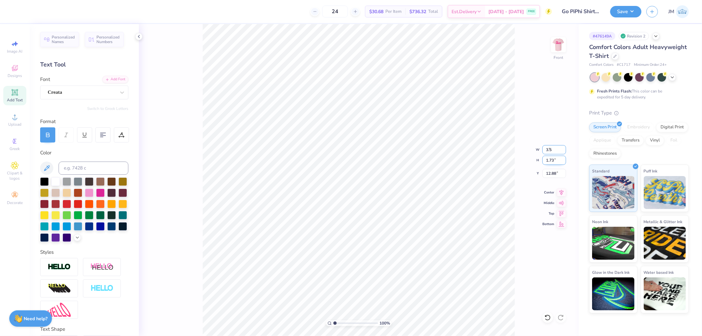
type input "0.48"
click at [561, 194] on icon at bounding box center [561, 192] width 9 height 8
click at [552, 172] on input "13.51" at bounding box center [554, 173] width 24 height 9
type input "1.00"
type input "1"
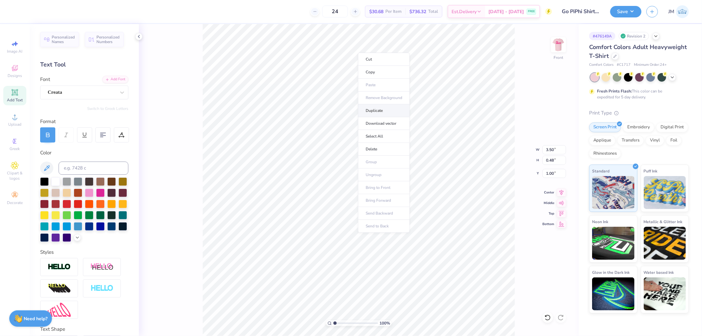
click at [381, 110] on li "Duplicate" at bounding box center [384, 110] width 52 height 13
type input "2.00"
type input "3.79619947927586"
type textarea "®"
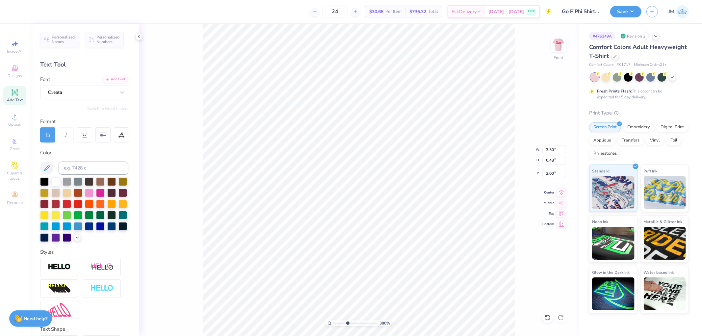
type input "3.79619947927586"
type input "0.49"
type input "5.92195860117477"
type input "0.17"
type input "0.16"
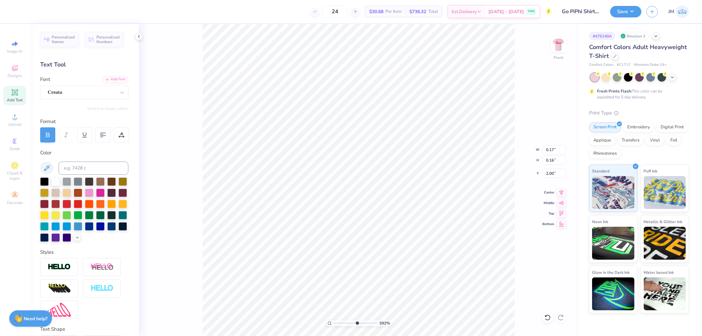
type input "5.92195860117477"
type input "1.00"
type input "1"
click at [560, 42] on img at bounding box center [558, 45] width 26 height 26
click at [637, 10] on button "Save" at bounding box center [625, 11] width 31 height 12
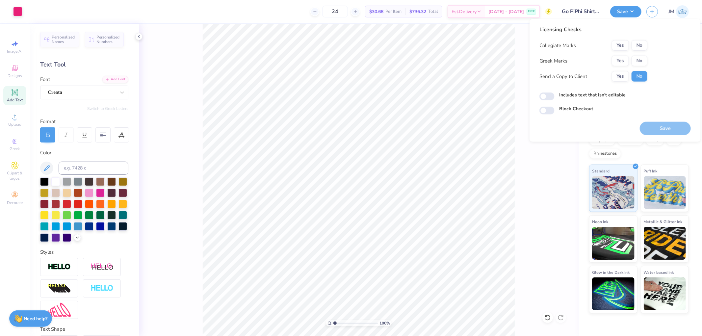
click at [624, 54] on div "Collegiate Marks Yes No Greek Marks Yes No Send a Copy to Client Yes No" at bounding box center [594, 60] width 108 height 41
click at [624, 58] on button "Yes" at bounding box center [620, 61] width 17 height 11
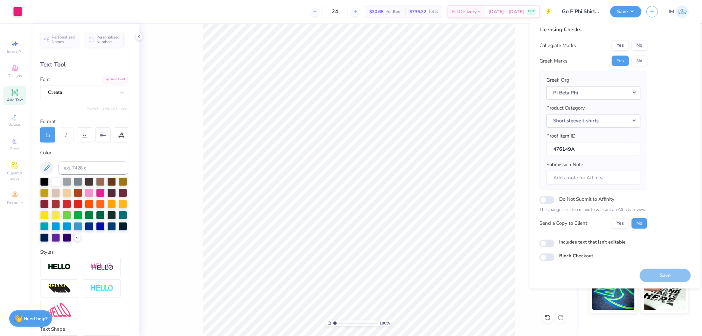
click at [626, 38] on div "Licensing Checks Collegiate Marks Yes No Greek Marks Yes No Greek Org Pi Beta P…" at bounding box center [594, 130] width 108 height 208
click at [626, 42] on button "Yes" at bounding box center [620, 45] width 17 height 11
click at [664, 274] on button "Save" at bounding box center [665, 275] width 51 height 13
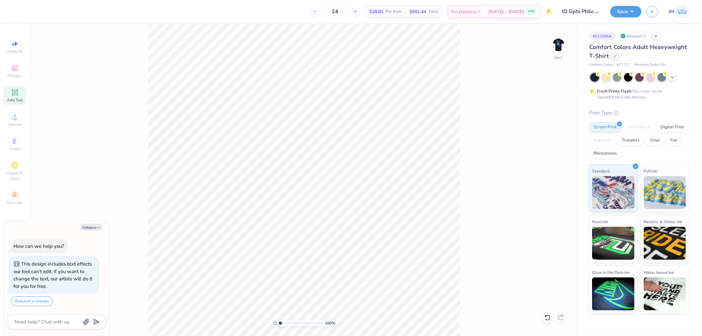
click at [10, 94] on div "Add Text" at bounding box center [14, 95] width 23 height 19
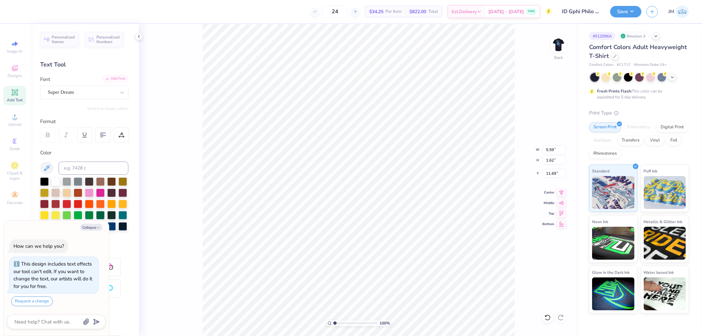
click at [112, 79] on div "Add Font" at bounding box center [115, 79] width 26 height 8
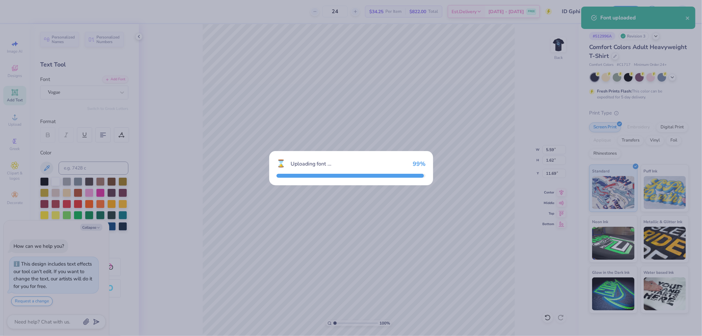
type textarea "x"
type input "4.96"
type input "1.54"
type input "11.73"
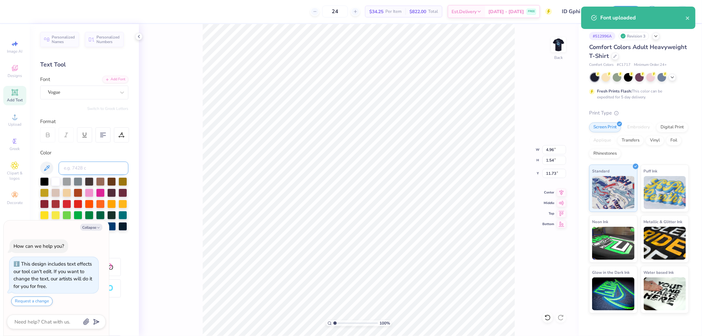
click at [74, 171] on input at bounding box center [94, 168] width 70 height 13
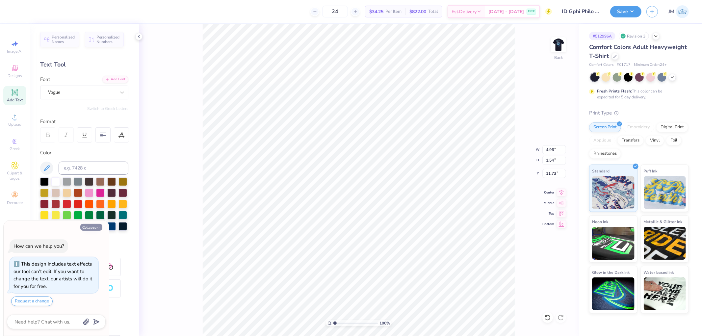
click at [88, 226] on button "Collapse" at bounding box center [91, 227] width 22 height 7
type textarea "x"
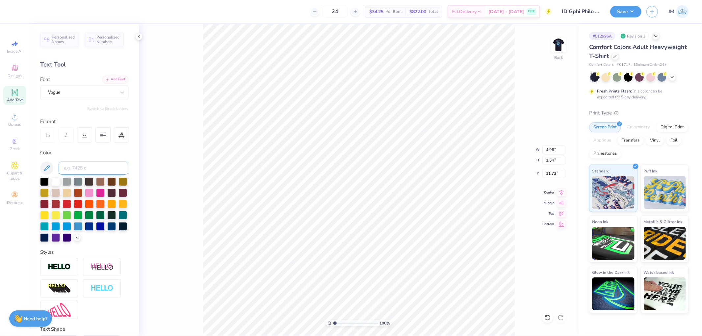
click at [82, 162] on input at bounding box center [94, 168] width 70 height 13
type input "2975"
type textarea "Gamma"
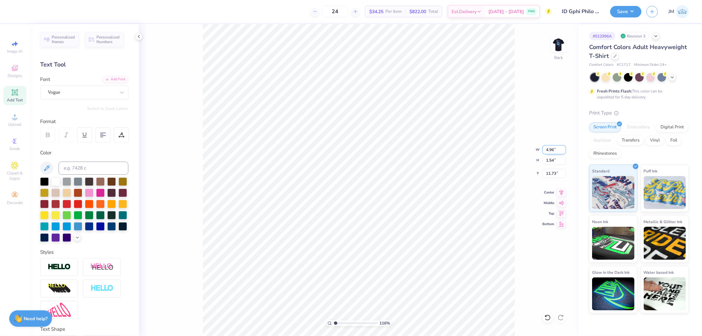
click at [556, 146] on input "4.96" at bounding box center [554, 149] width 24 height 9
type input "1.15977064983947"
type input "7.11"
type input "1.59"
type input "11.71"
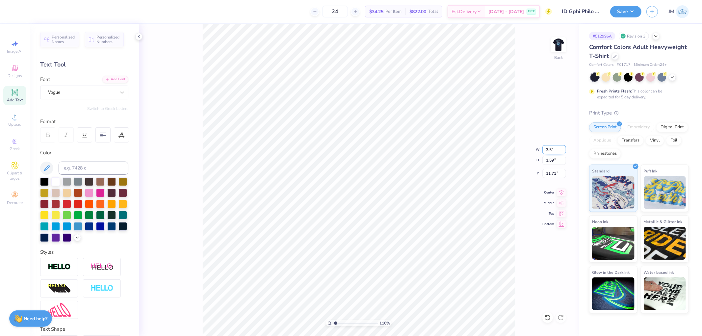
type input "3.5"
type input "1.15977064983947"
type input "3.50"
type input "0.78"
click at [552, 172] on input "12.11" at bounding box center [554, 173] width 24 height 9
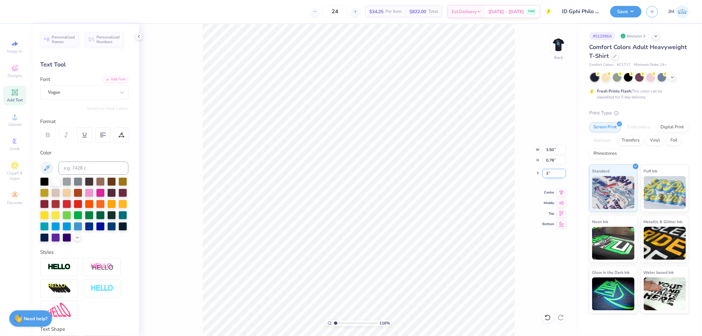
type input "3"
type input "1.15977064983947"
type input "3.00"
click at [563, 189] on icon at bounding box center [561, 192] width 9 height 8
type input "1"
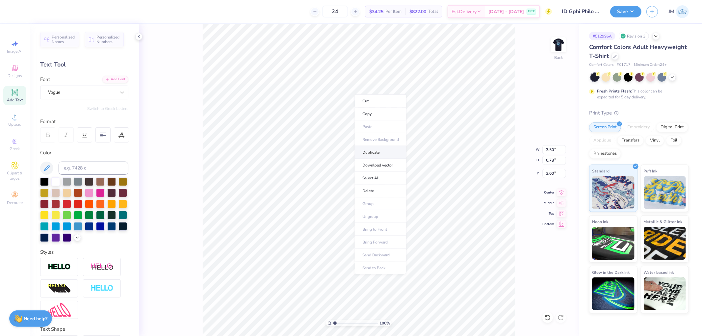
click at [386, 147] on li "Duplicate" at bounding box center [381, 152] width 52 height 13
type input "4.00"
click at [400, 166] on li "Duplicate" at bounding box center [405, 168] width 52 height 13
type input "5.00"
type input "3.27323292739071"
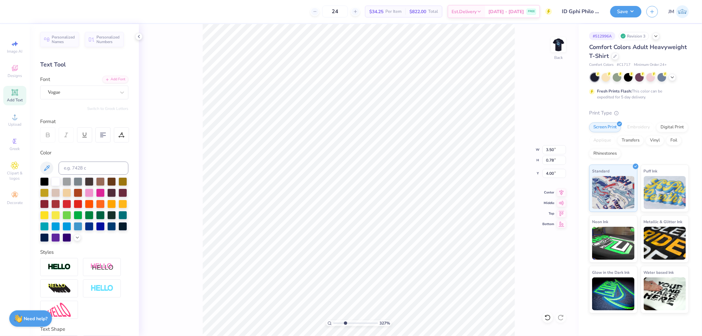
type input "3.87"
type input "3.27323292739071"
type textarea "p"
type input "3.27323292739071"
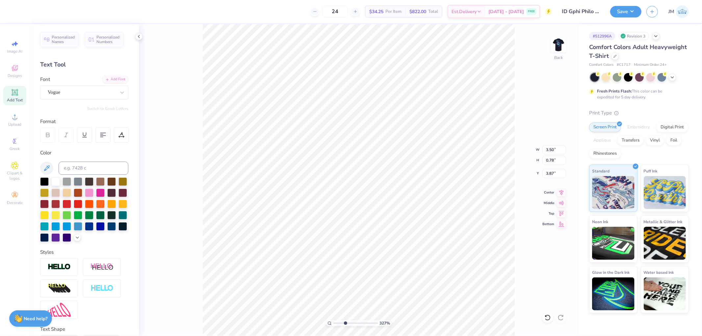
type textarea "phi"
type input "3.27323292739071"
type input "1.64"
type input "0.76"
type input "3.88"
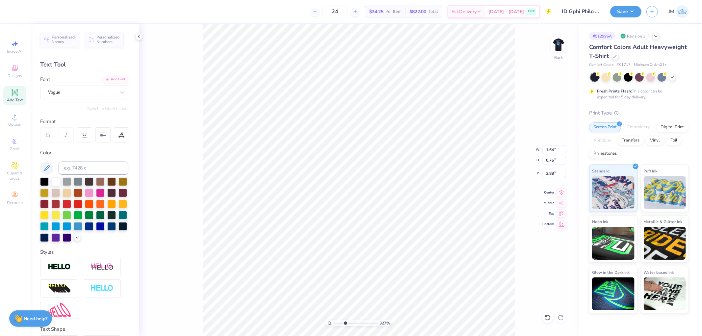
type input "3.27323292739071"
type input "3.50"
type input "0.78"
type input "5.00"
type input "3.27323292739071"
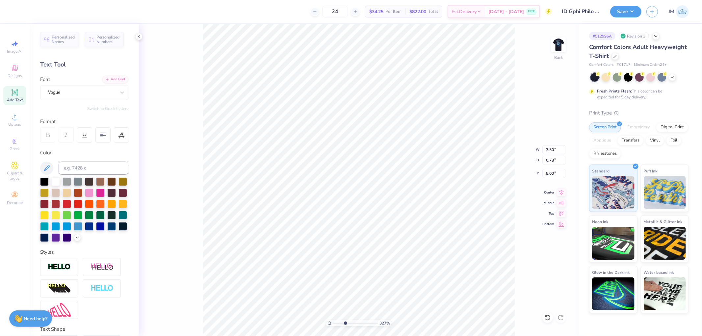
type textarea "b"
type input "3.27323292739071"
type textarea "be"
type input "3.27323292739071"
type textarea "beta"
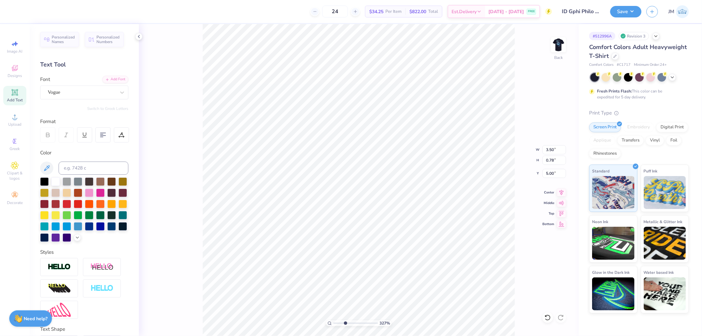
type input "3.27323292739071"
type input "2.44"
type input "0.77"
type input "5.01"
type input "3.27323292739071"
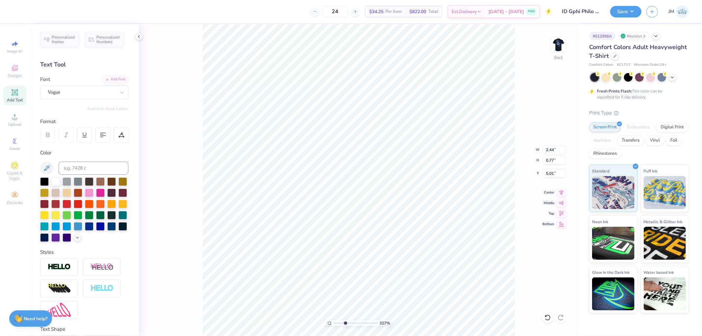
type input "4.72"
type input "1"
click at [562, 44] on img at bounding box center [558, 45] width 26 height 26
click at [15, 99] on span "Add Text" at bounding box center [15, 99] width 16 height 5
click at [119, 94] on icon at bounding box center [122, 92] width 7 height 7
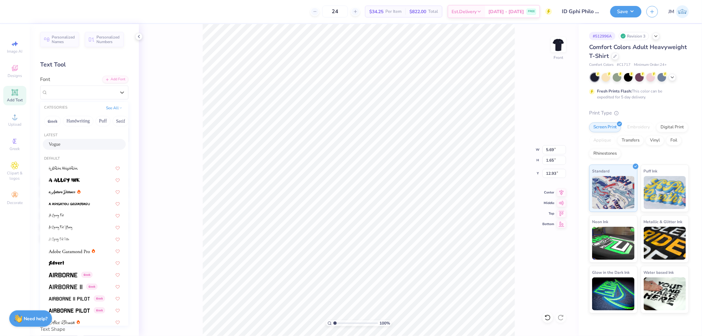
click at [67, 144] on div "Vogue" at bounding box center [84, 144] width 71 height 7
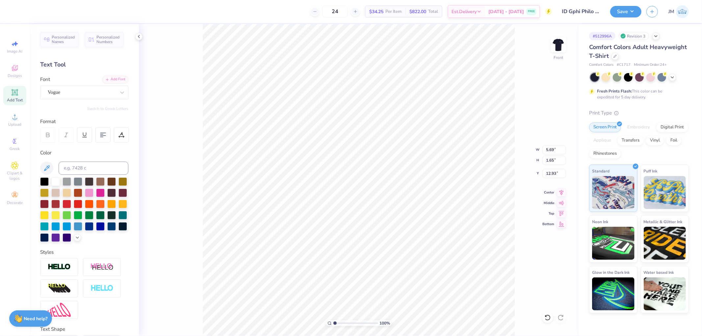
type input "5.04"
type input "1.57"
type input "12.97"
click at [99, 170] on input at bounding box center [94, 168] width 70 height 13
type input "2975"
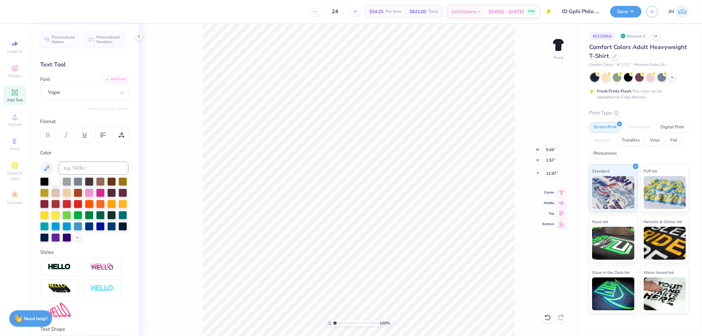
type input "18.51"
type textarea "kickin' it"
type input "10.19"
type input "1.65"
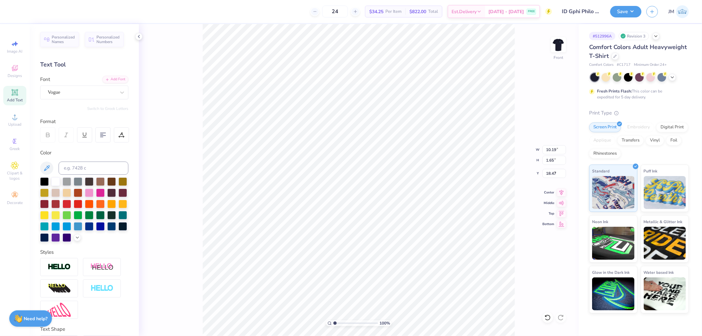
type input "1.99"
type input "3.79619947927586"
type input "8.17"
type input "1.32"
type input "2.31"
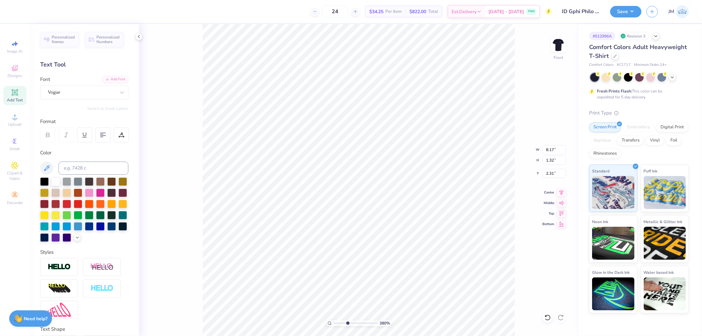
type input "3.79619947927586"
type input "3.00"
type input "1.34506796022906"
type input "1.30"
type input "1.34506796022906"
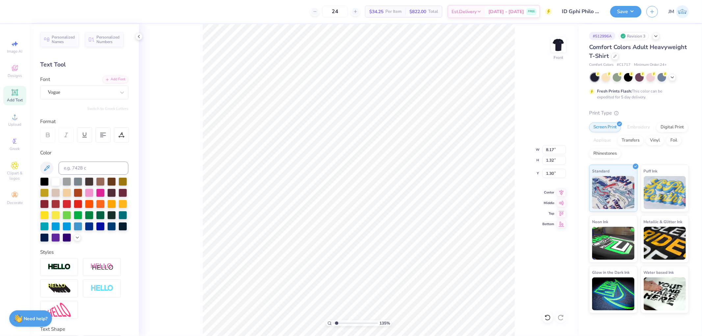
type input "9.12"
type input "15.00"
type input "3.00"
click at [408, 241] on li "Ungroup" at bounding box center [408, 245] width 52 height 13
type input "1.5599703423131"
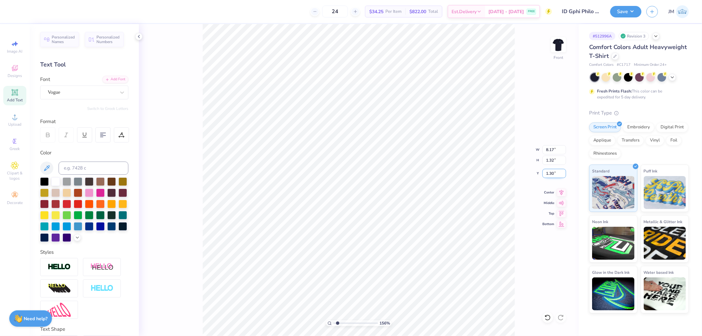
click at [550, 175] on input "1.30" at bounding box center [554, 173] width 24 height 9
type input "3"
type input "1.5599703423131"
type input "3.00"
type input "1"
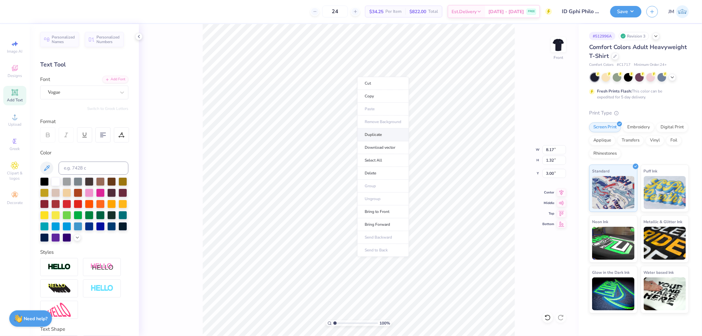
click at [384, 133] on li "Duplicate" at bounding box center [383, 134] width 52 height 13
click at [408, 147] on li "Duplicate" at bounding box center [416, 145] width 52 height 13
type input "5.00"
type input "1.5599703423131"
type input "18.24"
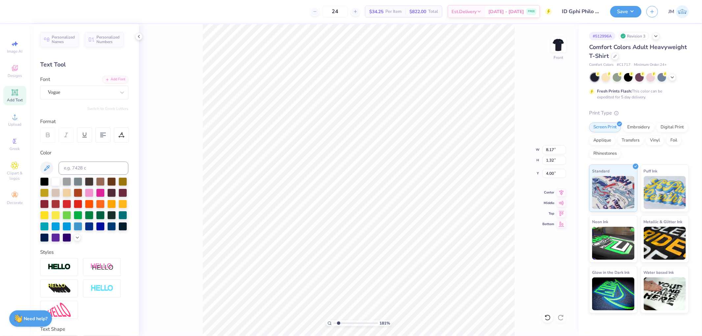
type input "1.80920781763476"
type input "4.59"
type input "1.30"
type input "4.01"
type input "1.80920781763476"
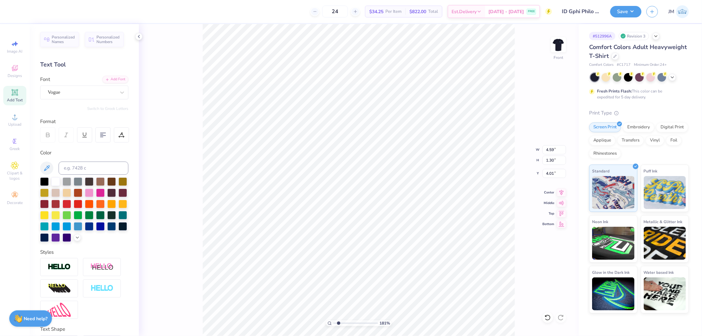
type input "4.63"
type input "1.80920781763476"
type input "1.70"
type input "1.80920781763476"
type input "4.58"
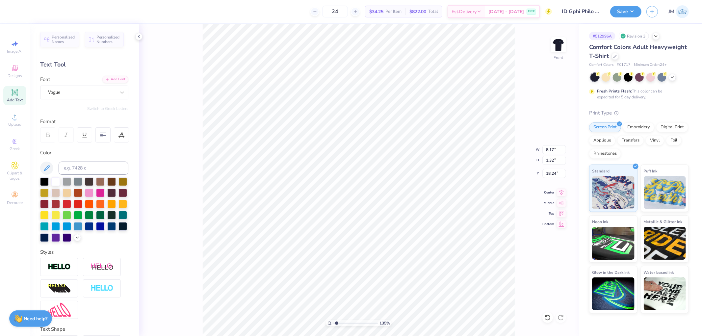
scroll to position [6, 1]
type input "1.34506793741308"
type textarea "1"
type input "1.34506793741308"
type textarea "18"
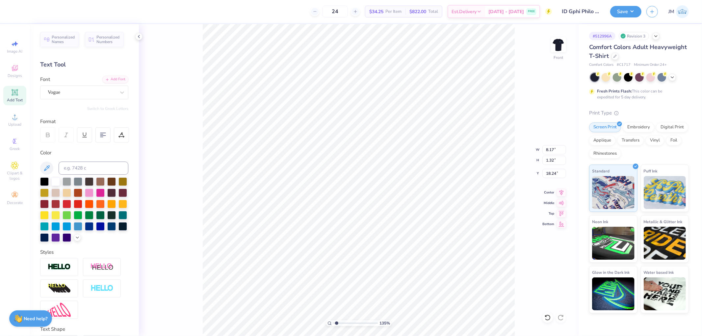
type input "1.34506793741308"
type textarea "1874"
type input "1.34506793741308"
type input "3.20"
type input "1.30"
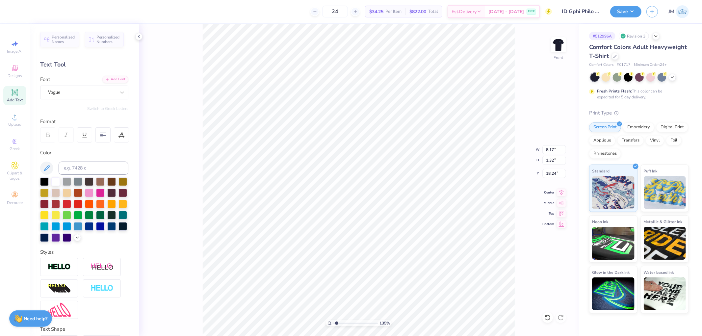
type input "18.25"
type input "1.34506793741308"
type input "16.65"
type input "1.34506796022906"
type input "6.09"
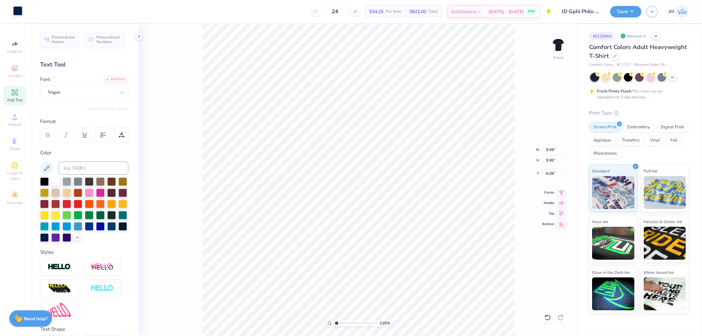
click at [21, 9] on div at bounding box center [17, 10] width 9 height 9
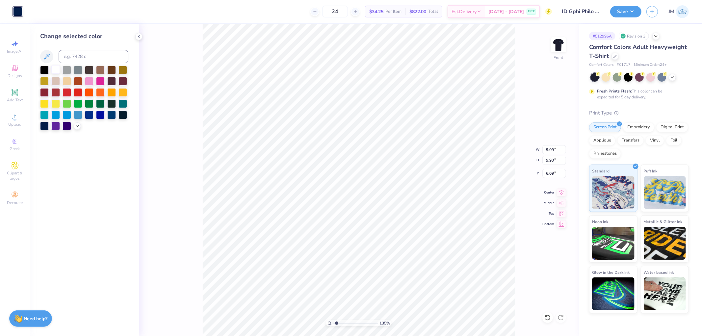
click at [56, 69] on div at bounding box center [55, 69] width 9 height 9
click at [201, 152] on div "135 % Front W 9.09 9.09 " H 9.90 9.90 " Y 6.09 6.09 " Center Middle Top Bottom" at bounding box center [359, 180] width 440 height 312
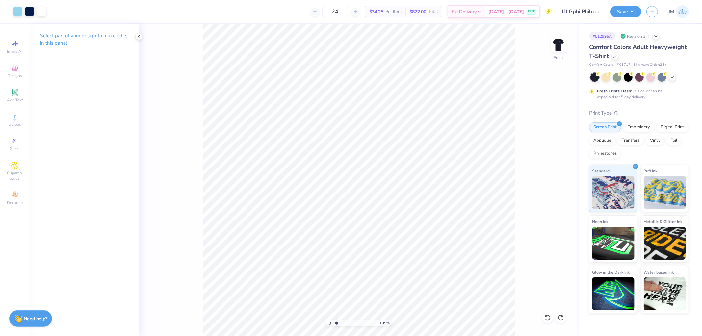
click at [202, 152] on div "135 % Front" at bounding box center [359, 180] width 440 height 312
type input "1.34506796022906"
type input "0.90"
type input "1.28"
type input "6.18"
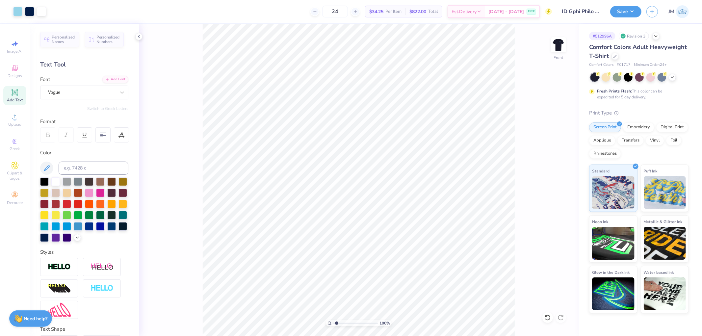
type input "1"
click at [356, 169] on li "Duplicate" at bounding box center [358, 169] width 52 height 13
type input "18.41"
type textarea "gotr"
type input "6.39"
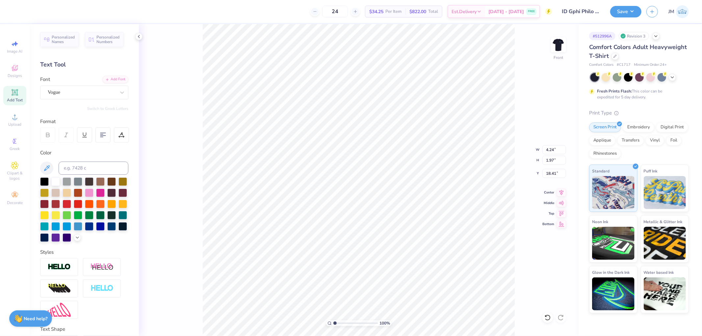
type input "1.97"
type input "19.10"
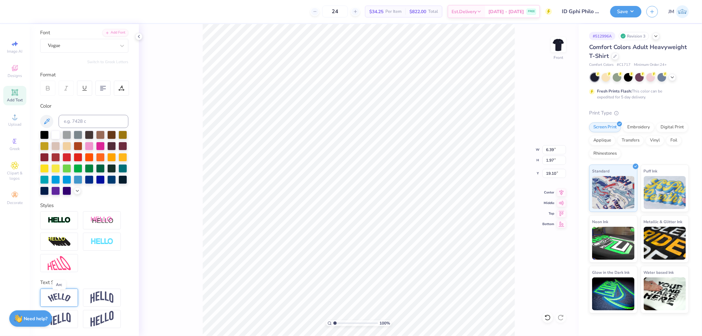
click at [63, 296] on img at bounding box center [59, 297] width 23 height 9
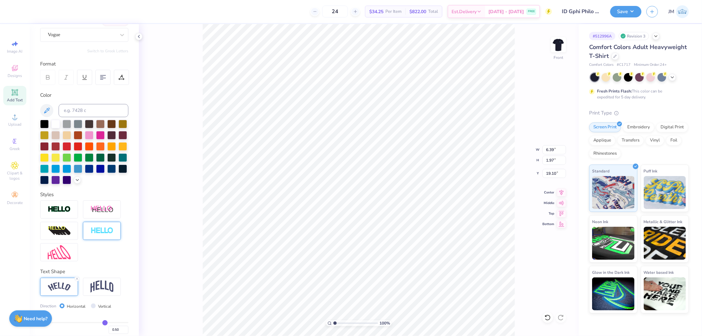
type input "8.25"
type input "2.82"
type input "18.67"
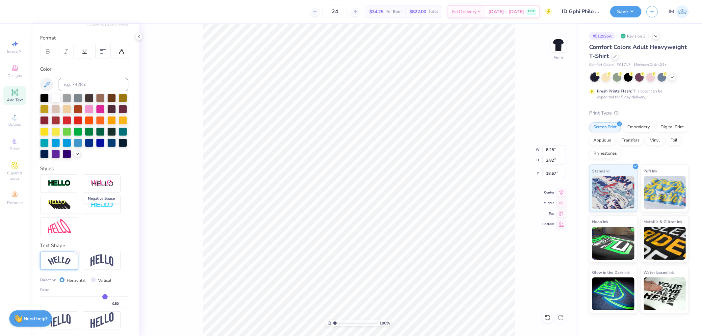
scroll to position [96, 0]
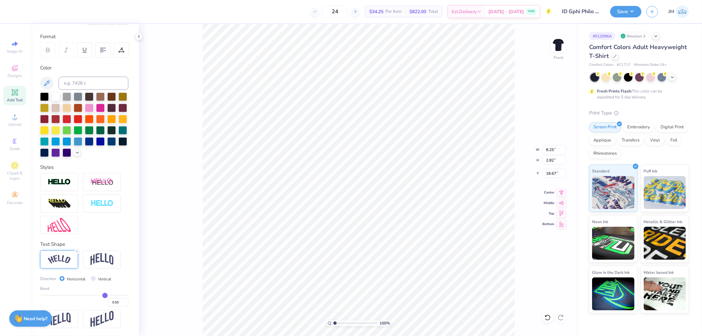
type input "0.48"
type input "0.47"
type input "0.46"
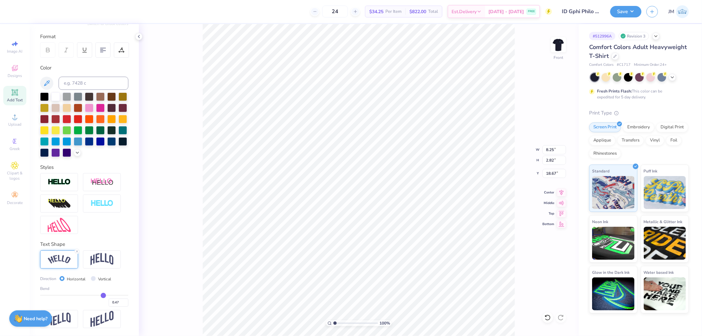
type input "0.46"
type input "0.38"
type input "0.36"
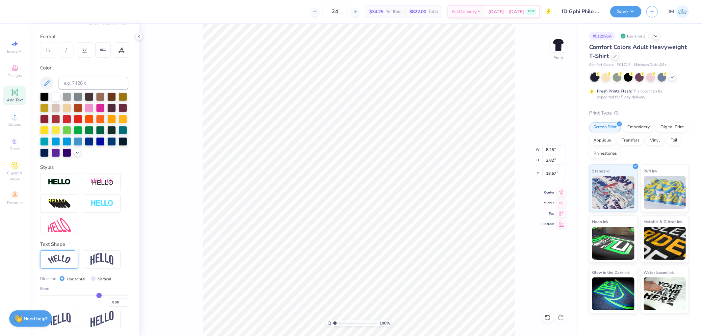
type input "0.29"
type input "0.23"
type input "0.14"
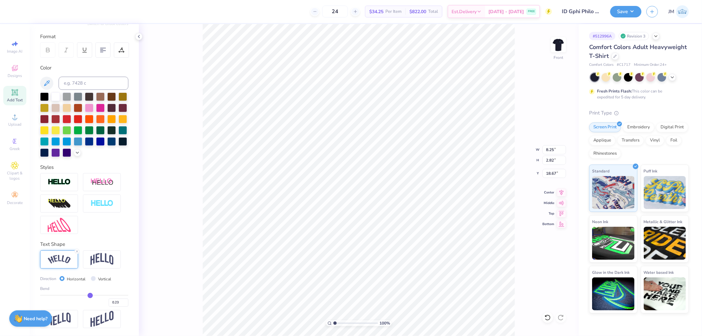
type input "0.14"
type input "0.08"
type input "0.03"
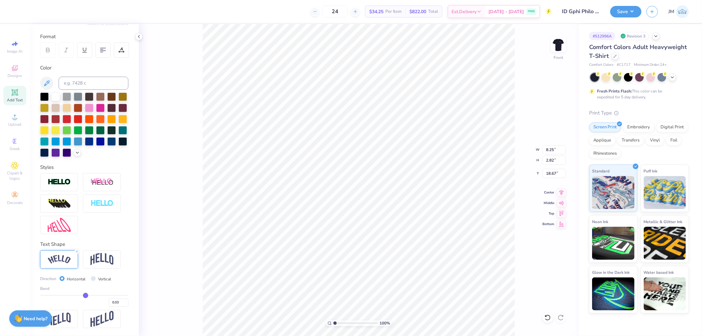
type input "-0.01"
type input "-0.05"
type input "-0.07"
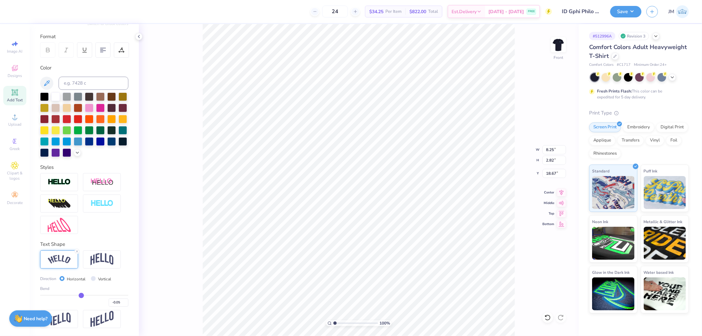
type input "-0.07"
type input "-0.1"
type input "-0.10"
type input "-0.11"
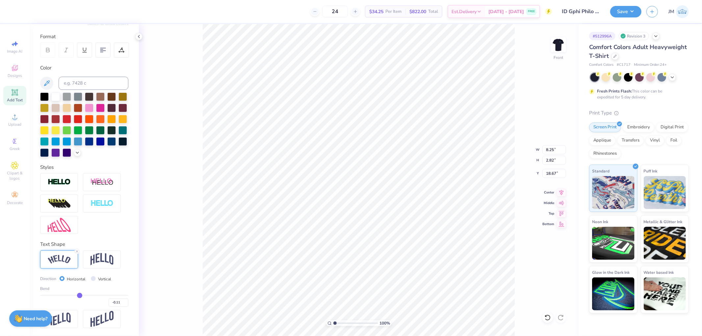
type input "-0.12"
type input "-0.13"
type input "-0.14"
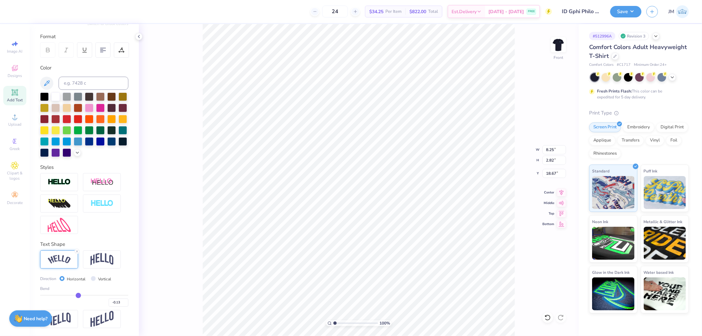
type input "-0.14"
type input "-0.15"
type input "-0.16"
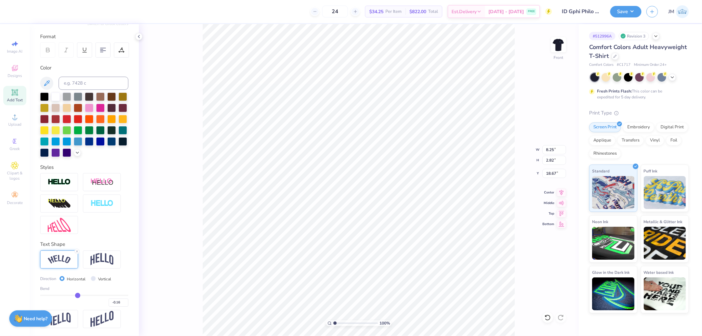
type input "-0.18"
type input "-0.21"
type input "-0.22"
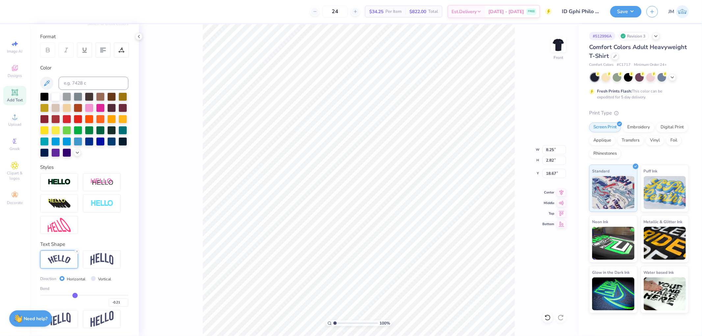
type input "-0.22"
type input "-0.24"
type input "-0.26"
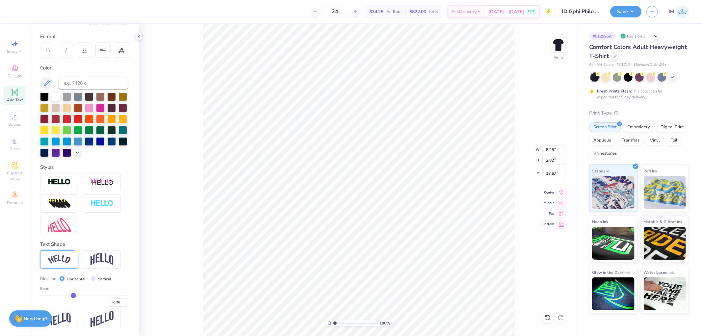
type input "-0.29"
type input "-0.3"
type input "-0.30"
type input "-0.33"
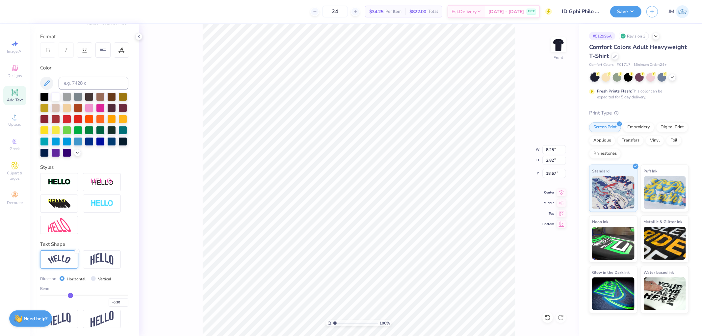
type input "-0.33"
type input "-0.34"
drag, startPoint x: 100, startPoint y: 294, endPoint x: 68, endPoint y: 292, distance: 32.3
type input "-0.34"
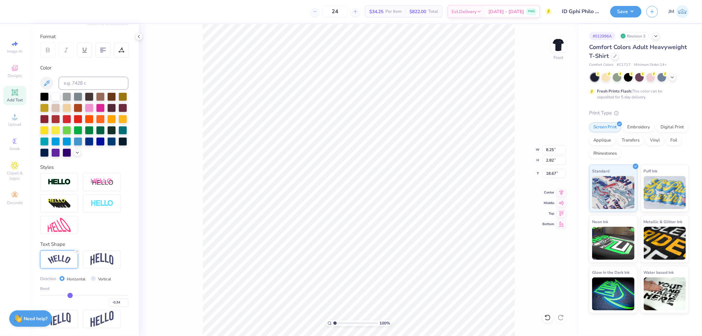
click at [68, 295] on input "range" at bounding box center [84, 295] width 88 height 1
type input "8.02"
type input "2.19"
type input "18.98"
type input "-0.29"
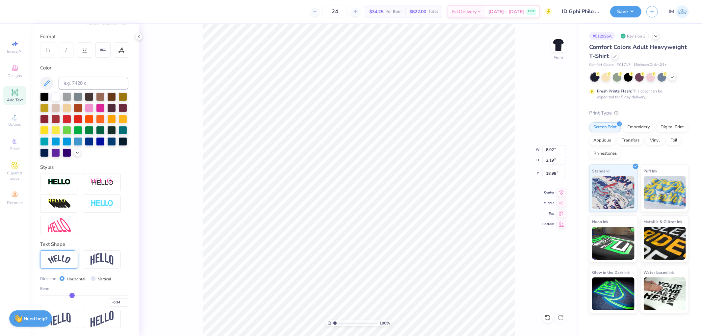
type input "-0.29"
type input "-0.28"
type input "-0.26"
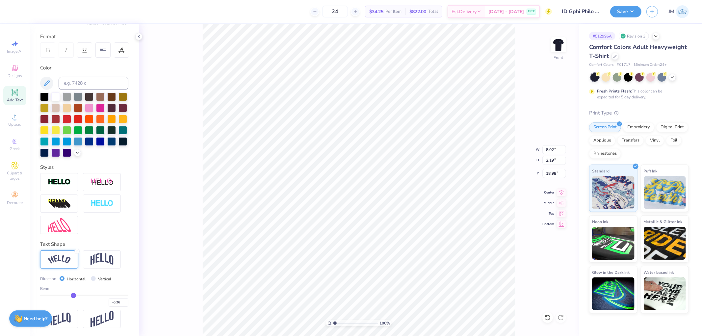
type input "-0.25"
type input "-0.24"
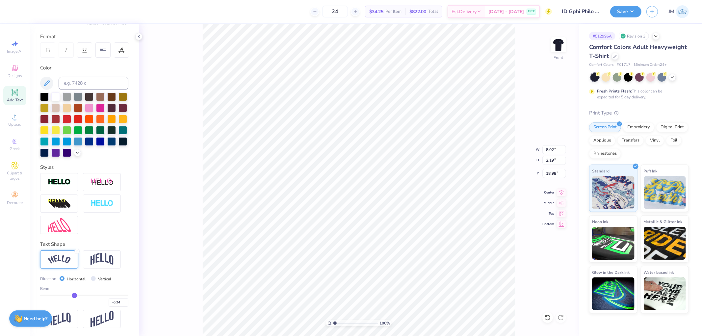
click at [72, 295] on input "range" at bounding box center [84, 295] width 88 height 1
type input "7.55"
type input "2.07"
type input "19.05"
type input "-0.25"
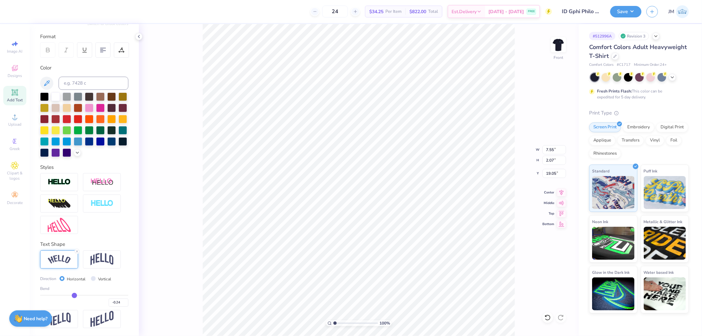
type input "-0.25"
type input "-0.26"
type input "-0.27"
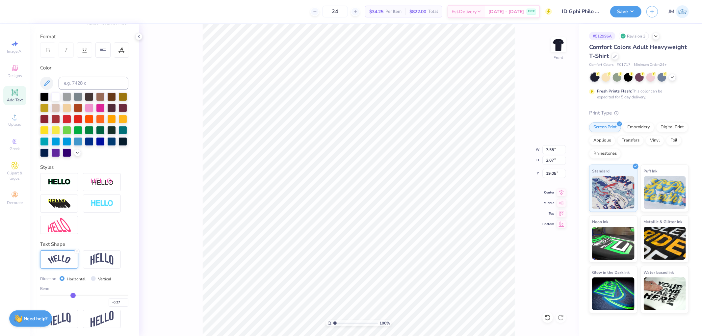
type input "-0.28"
drag, startPoint x: 72, startPoint y: 295, endPoint x: 68, endPoint y: 293, distance: 3.9
click at [68, 295] on input "range" at bounding box center [84, 295] width 88 height 1
drag, startPoint x: 67, startPoint y: 294, endPoint x: 62, endPoint y: 291, distance: 6.8
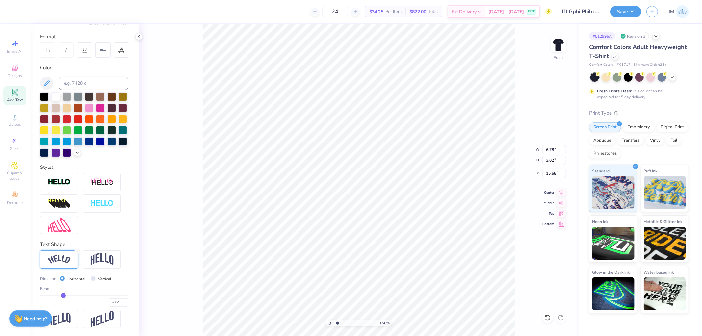
click at [62, 295] on input "range" at bounding box center [84, 295] width 88 height 1
click at [60, 222] on img at bounding box center [59, 225] width 23 height 14
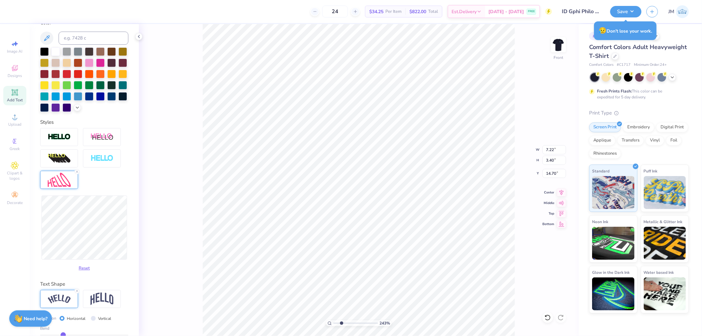
scroll to position [181, 0]
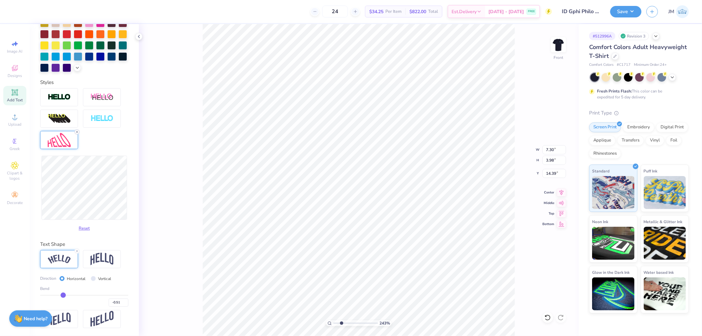
click at [78, 131] on line at bounding box center [77, 132] width 2 height 2
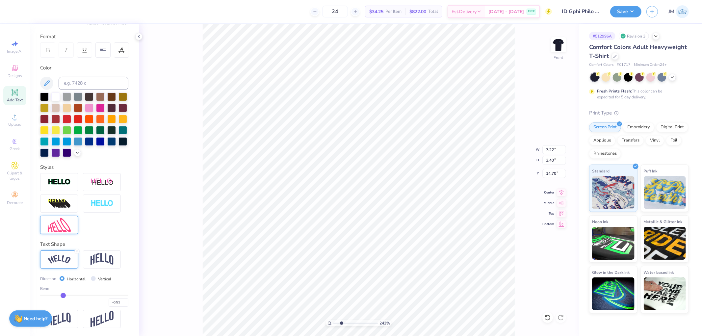
scroll to position [96, 0]
click at [566, 193] on icon at bounding box center [561, 192] width 9 height 8
click at [395, 264] on li "Group" at bounding box center [399, 263] width 52 height 13
drag, startPoint x: 61, startPoint y: 294, endPoint x: 65, endPoint y: 294, distance: 3.6
click at [65, 295] on input "range" at bounding box center [84, 295] width 88 height 1
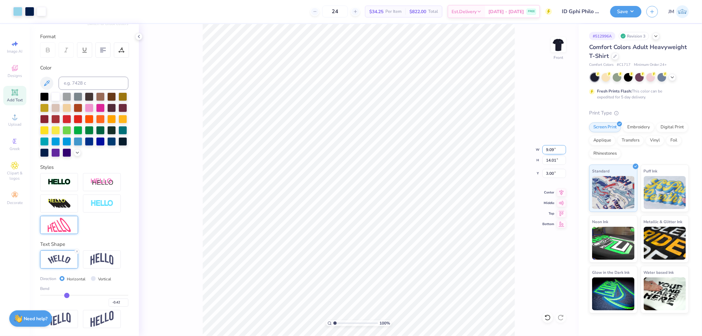
click at [546, 151] on input "9.09" at bounding box center [554, 149] width 24 height 9
click at [551, 172] on input "3.07" at bounding box center [554, 173] width 24 height 9
click at [562, 189] on icon at bounding box center [562, 192] width 4 height 6
click at [622, 10] on button "Save" at bounding box center [625, 11] width 31 height 12
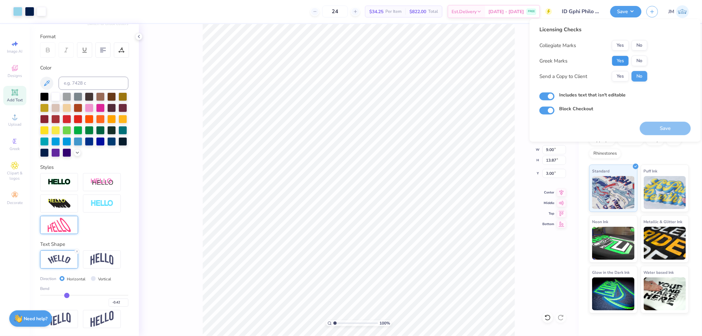
click at [624, 57] on button "Yes" at bounding box center [620, 61] width 17 height 11
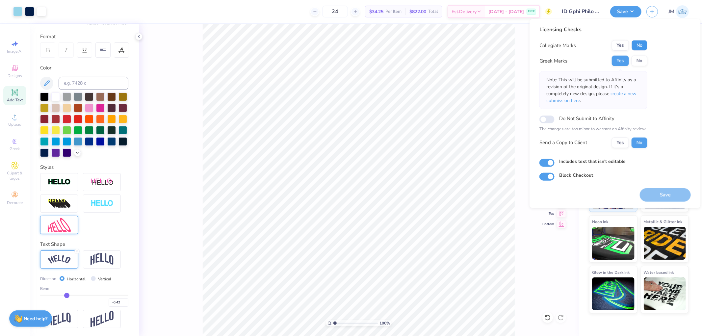
click at [644, 40] on button "No" at bounding box center [640, 45] width 16 height 11
click at [635, 93] on span "create a new submission here" at bounding box center [591, 97] width 90 height 13
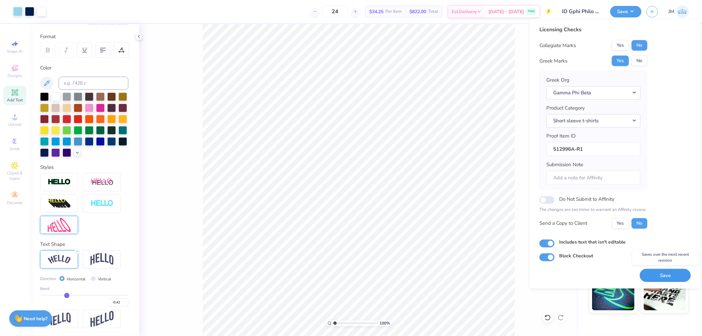
click at [652, 277] on button "Save" at bounding box center [665, 275] width 51 height 13
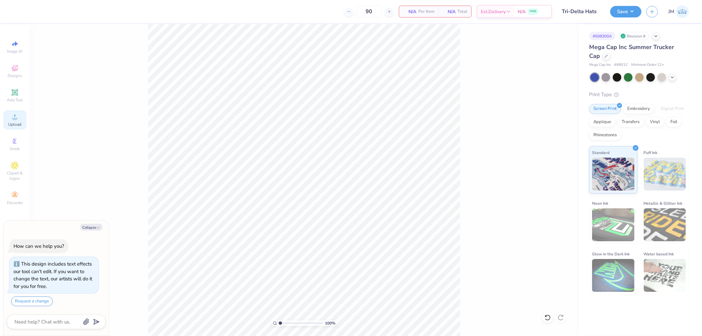
click at [15, 122] on div "Upload" at bounding box center [14, 119] width 23 height 19
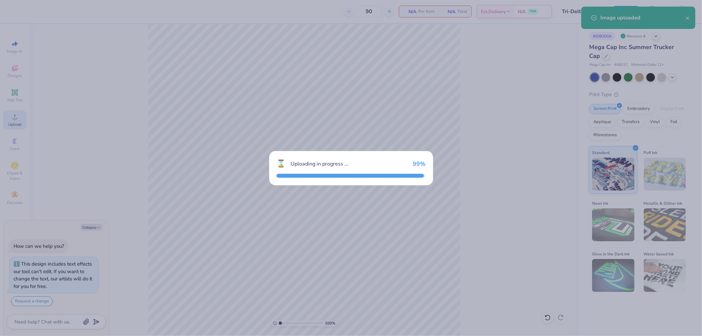
type textarea "x"
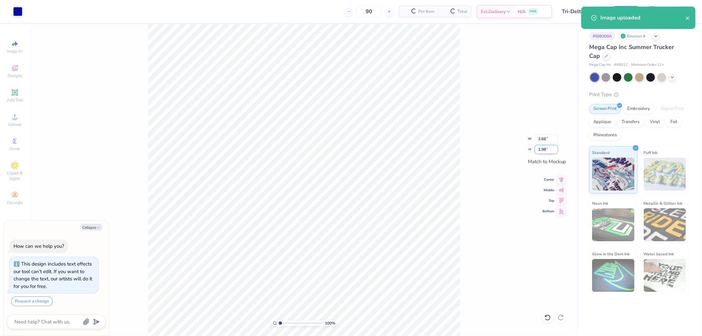
click at [550, 150] on input "1.98" at bounding box center [547, 149] width 24 height 9
type input "2"
type textarea "x"
type input "3.70"
type input "2.00"
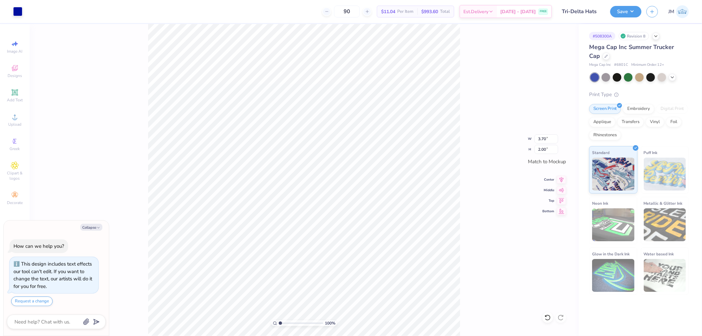
click at [492, 99] on div "100 % W 3.70 3.70 " H 2.00 2.00 " Match to [GEOGRAPHIC_DATA] Middle Top Bottom" at bounding box center [304, 180] width 549 height 312
click at [636, 15] on button "Save" at bounding box center [625, 11] width 31 height 12
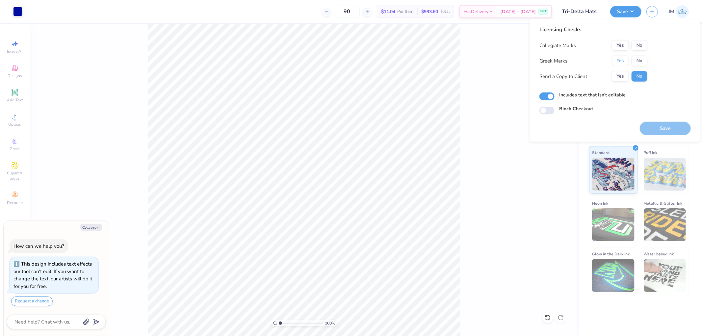
click at [625, 56] on button "Yes" at bounding box center [620, 61] width 17 height 11
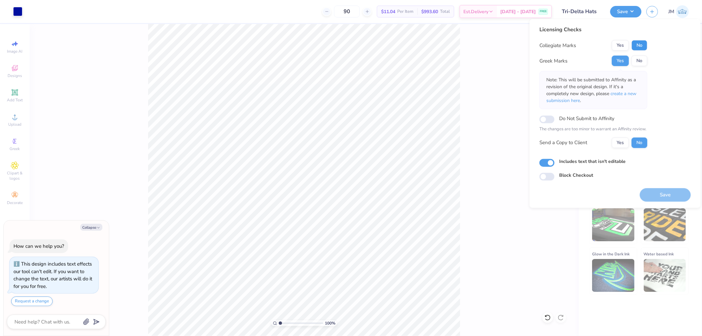
click at [641, 43] on button "No" at bounding box center [640, 45] width 16 height 11
click at [647, 194] on button "Save" at bounding box center [665, 194] width 51 height 13
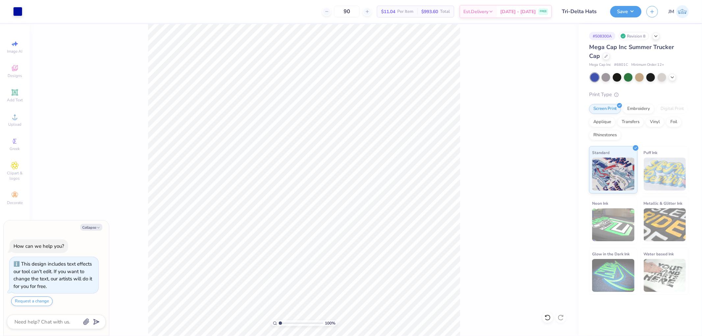
type textarea "x"
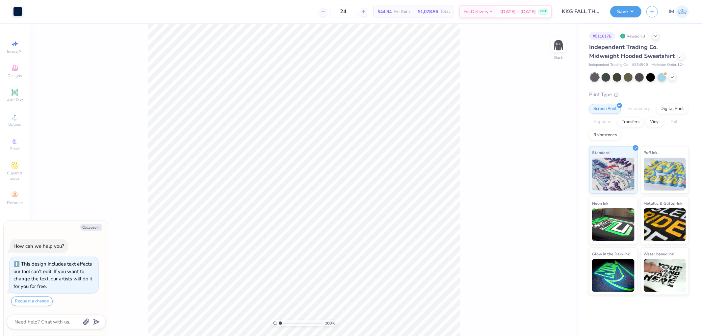
type textarea "x"
click at [554, 155] on input "3.38" at bounding box center [554, 154] width 24 height 9
type input "3"
type textarea "x"
type input "3.00"
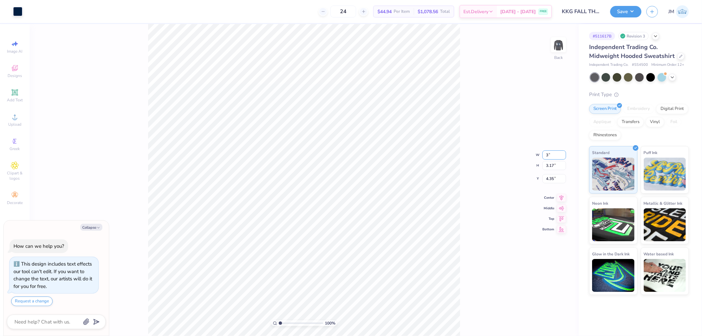
type input "2.82"
click at [552, 176] on input "4.52" at bounding box center [554, 173] width 24 height 9
type input "3"
type textarea "x"
type input "3.00"
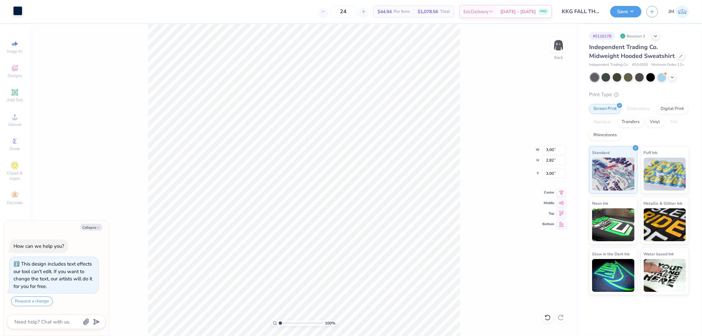
click at [19, 10] on div at bounding box center [17, 10] width 9 height 9
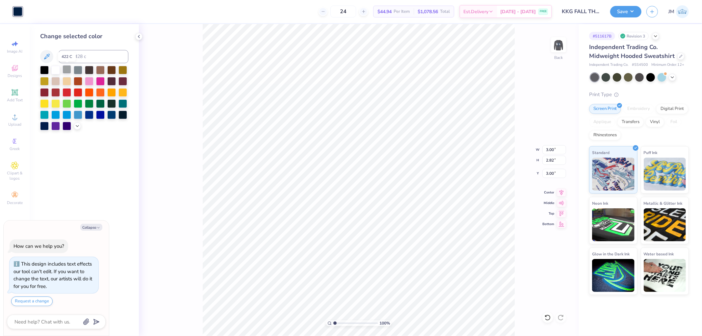
click at [70, 69] on div at bounding box center [67, 69] width 9 height 9
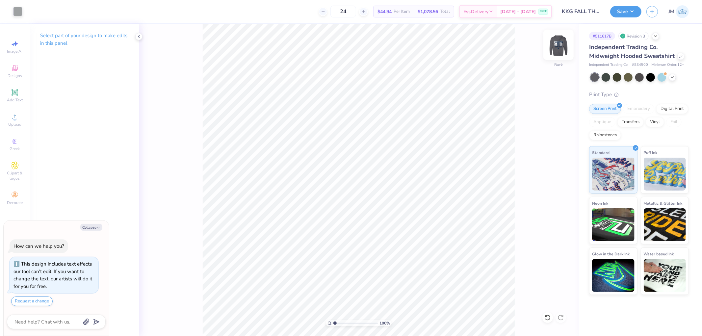
click at [563, 45] on img at bounding box center [558, 45] width 26 height 26
type textarea "x"
type input "1.5599703423131"
type textarea "x"
type input "1.5599703423131"
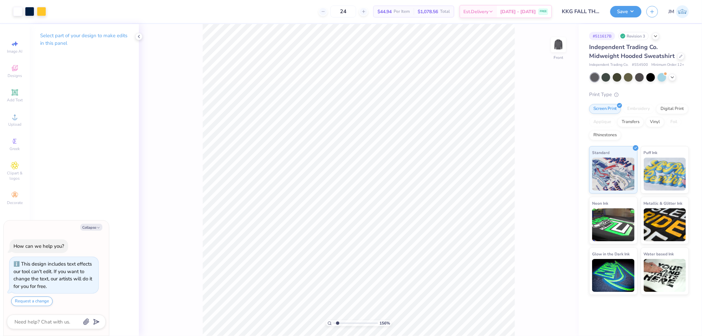
type textarea "x"
type input "1.5599703423131"
click at [559, 47] on img at bounding box center [558, 45] width 26 height 26
type textarea "x"
type input "1.5599703423131"
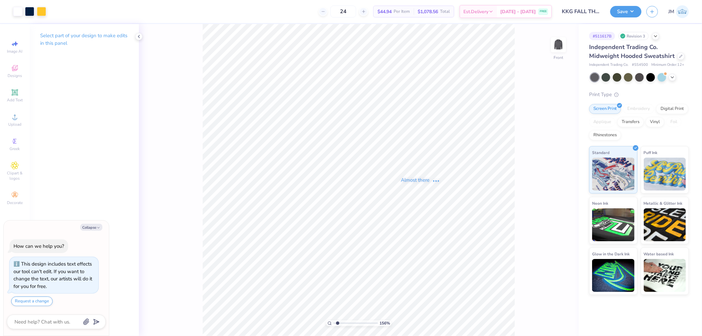
type textarea "x"
type input "1.5599703423131"
type textarea "x"
type input "1.5599703423131"
type textarea "x"
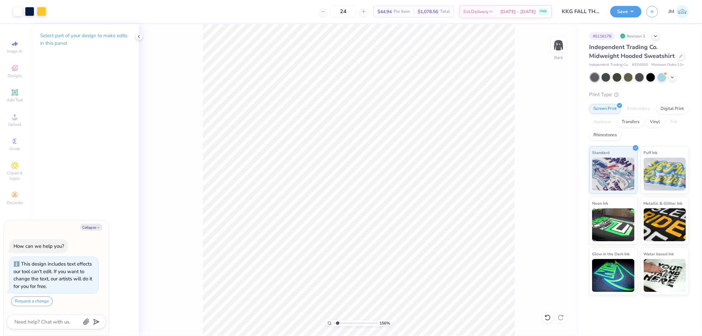
type input "1.5599703423131"
type textarea "x"
type input "1.5599703423131"
type textarea "x"
type input "1.5599703423131"
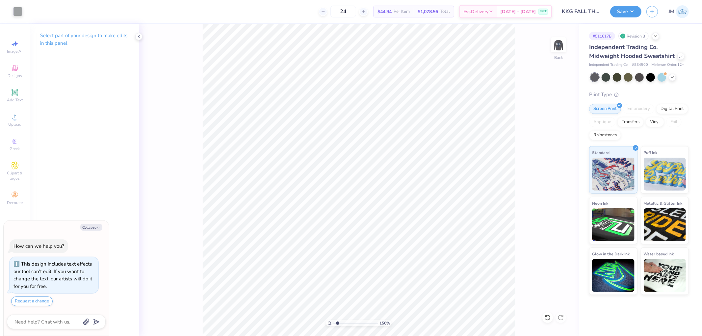
type textarea "x"
type input "1.5599703423131"
type textarea "x"
type input "1.5599703423131"
type textarea "x"
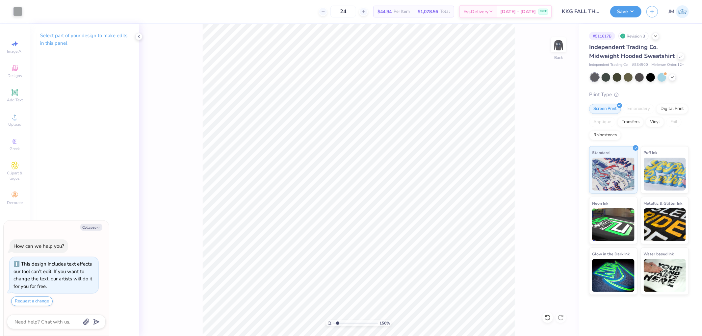
type input "1.5599703423131"
click at [517, 119] on div "156 % Back" at bounding box center [359, 180] width 440 height 312
type textarea "x"
type input "1.5599703423131"
click at [560, 45] on img at bounding box center [558, 45] width 26 height 26
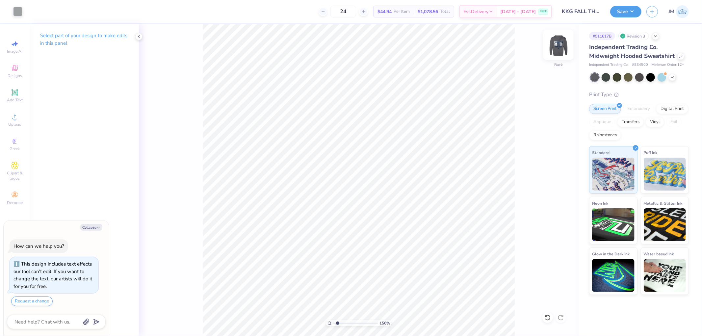
type textarea "x"
type input "1.5599703423131"
type textarea "x"
type input "1.5599703423131"
type textarea "x"
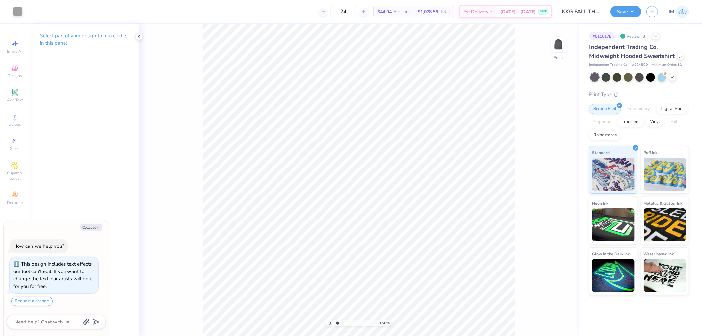
type input "1.5599703423131"
type textarea "x"
type input "1.5599703423131"
type textarea "x"
type input "1.5599703423131"
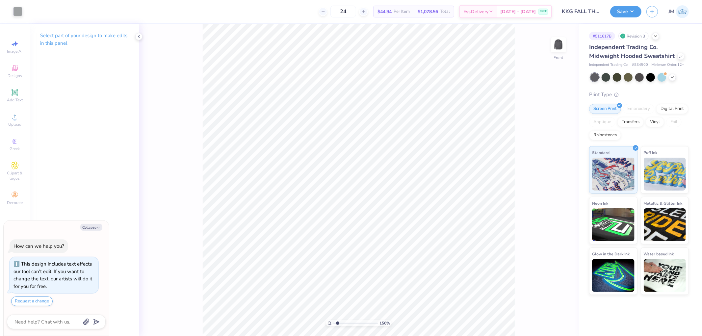
type textarea "x"
type input "1.5599703423131"
type textarea "x"
type input "1.5599703423131"
type textarea "x"
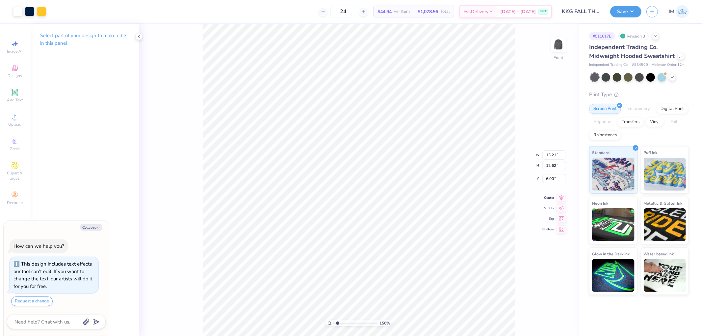
type input "1.5599703423131"
type textarea "x"
type input "1"
click at [14, 116] on icon at bounding box center [15, 117] width 5 height 5
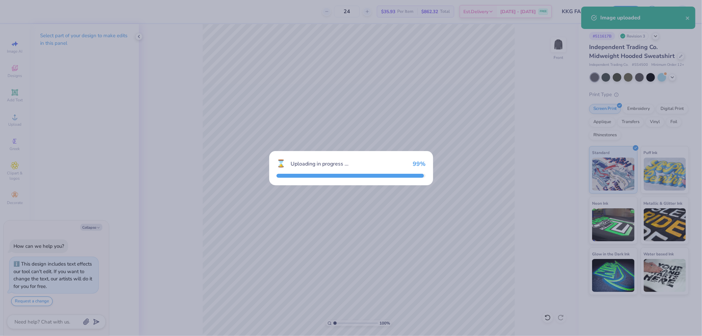
type textarea "x"
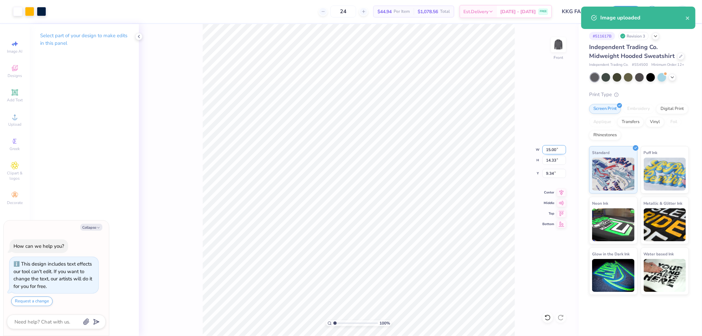
click at [554, 146] on input "15.00" at bounding box center [554, 149] width 24 height 9
type input "12"
type textarea "x"
type input "12.00"
type input "11.46"
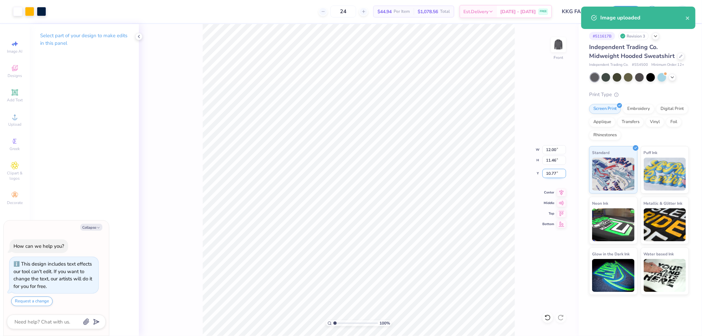
click at [554, 175] on input "10.77" at bounding box center [554, 173] width 24 height 9
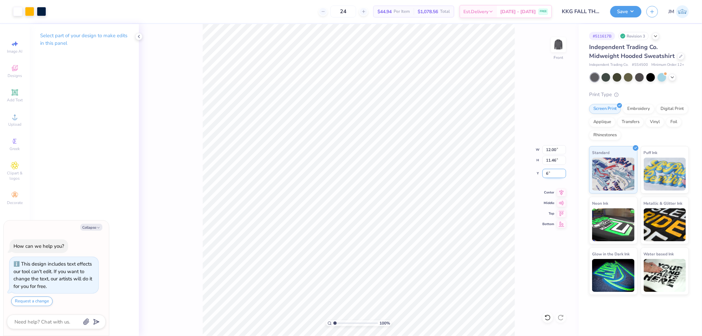
type input "6"
type textarea "x"
type input "6.00"
click at [32, 11] on div at bounding box center [29, 10] width 9 height 9
type textarea "x"
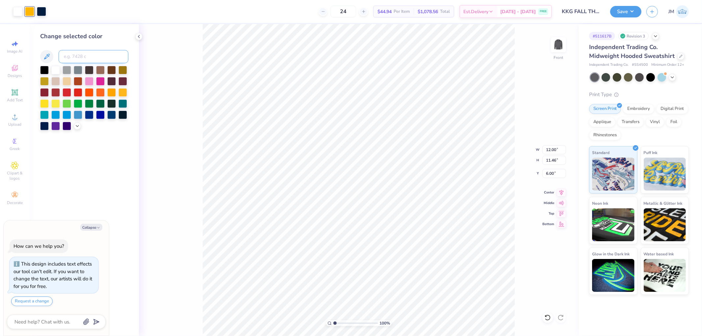
click at [71, 61] on input at bounding box center [94, 56] width 70 height 13
type input "123"
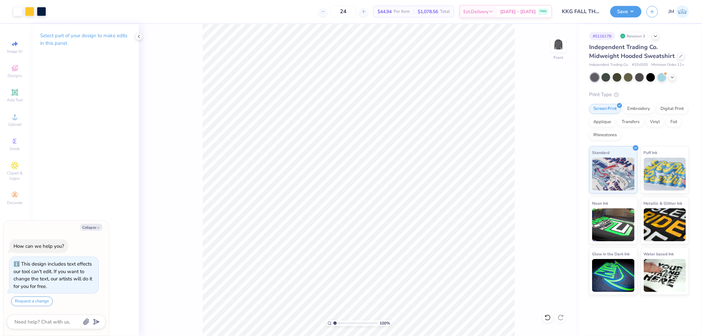
type textarea "x"
type input "1"
click at [562, 40] on img at bounding box center [558, 45] width 26 height 26
click at [551, 50] on img at bounding box center [558, 45] width 26 height 26
click at [631, 10] on button "Save" at bounding box center [625, 11] width 31 height 12
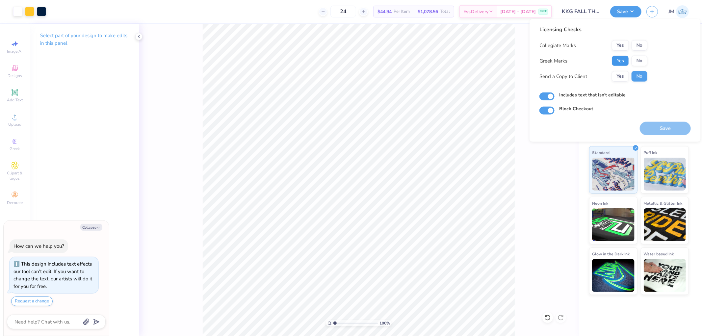
click at [624, 59] on button "Yes" at bounding box center [620, 61] width 17 height 11
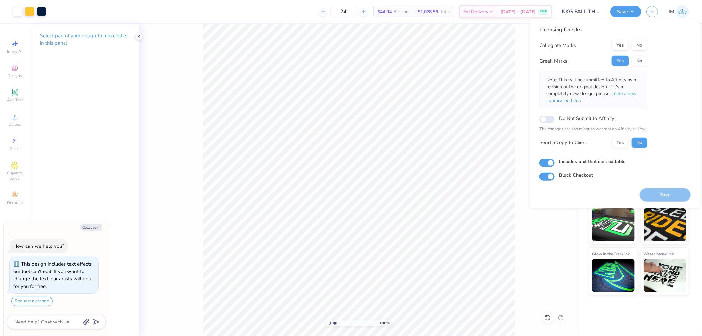
click at [628, 40] on div "Yes No" at bounding box center [630, 45] width 36 height 11
click at [626, 43] on button "Yes" at bounding box center [620, 45] width 17 height 11
click at [675, 189] on button "Save" at bounding box center [665, 194] width 51 height 13
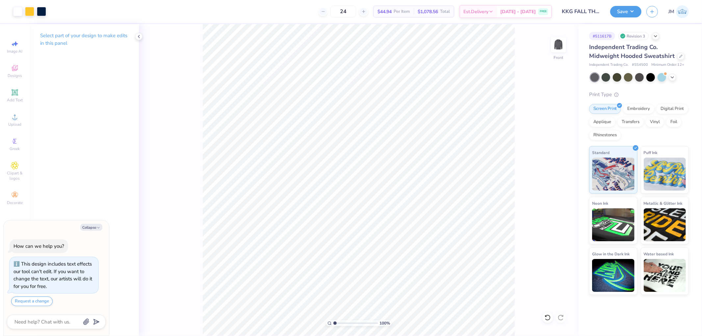
type textarea "x"
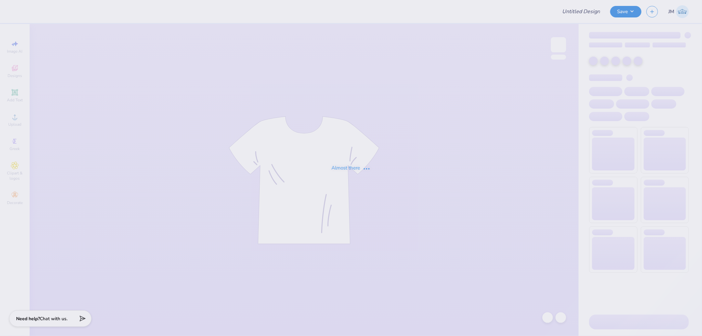
type input "Apple cup GPhi 25"
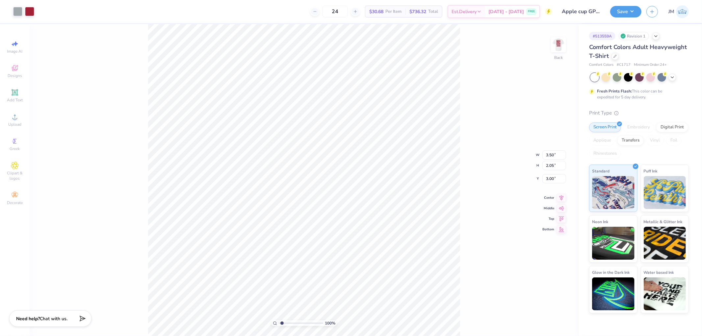
type input "1"
click at [560, 42] on img at bounding box center [558, 45] width 26 height 26
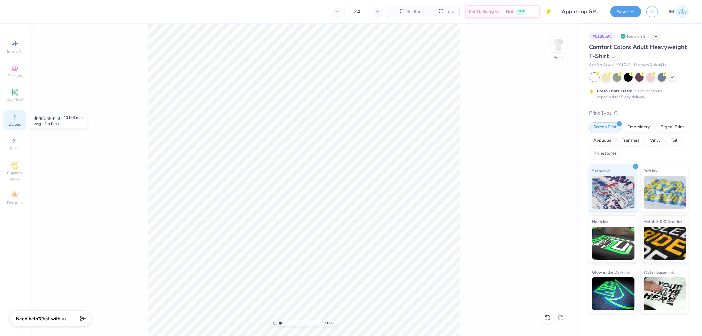
click at [19, 123] on span "Upload" at bounding box center [14, 124] width 13 height 5
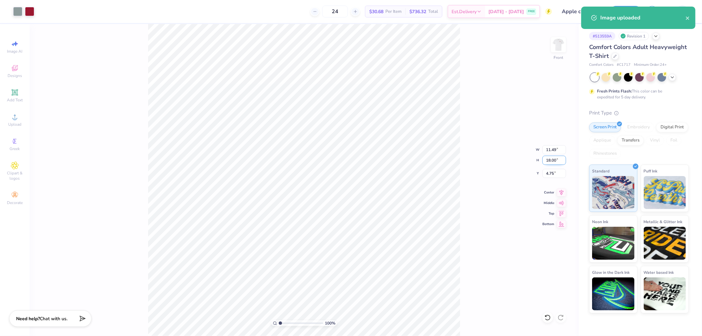
click at [548, 162] on input "18.00" at bounding box center [554, 160] width 24 height 9
type input "15"
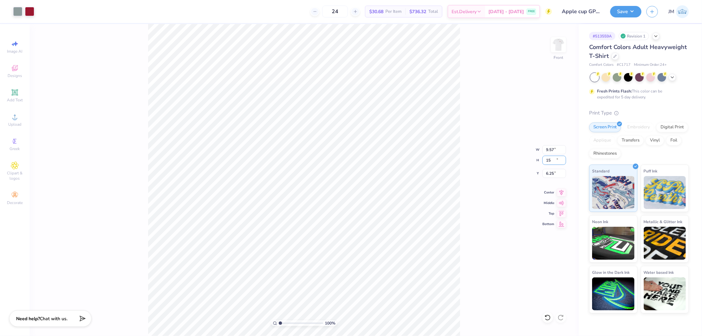
type input "9.57"
type input "15.00"
click at [556, 173] on input "6.25" at bounding box center [554, 173] width 24 height 9
type input "3.00"
click at [32, 11] on div at bounding box center [29, 10] width 9 height 9
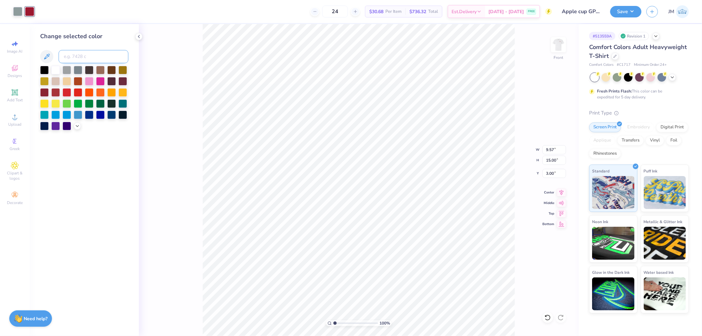
click at [71, 56] on input at bounding box center [94, 56] width 70 height 13
type input "201"
click at [19, 11] on div at bounding box center [17, 10] width 9 height 9
click at [83, 60] on input at bounding box center [94, 56] width 70 height 13
type input "429"
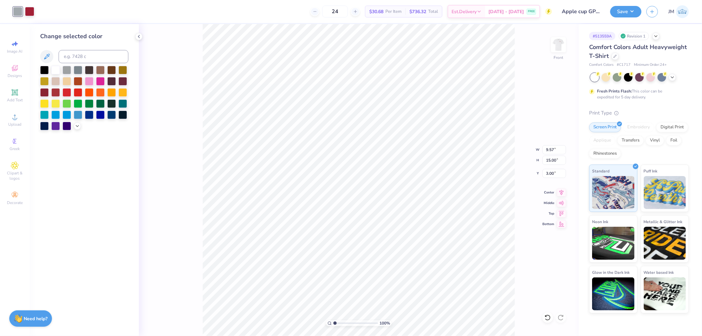
click at [181, 82] on div "100 % Front W 9.57 9.57 " H 15.00 15.00 " Y 3.00 3.00 " Center Middle Top Bottom" at bounding box center [359, 180] width 440 height 312
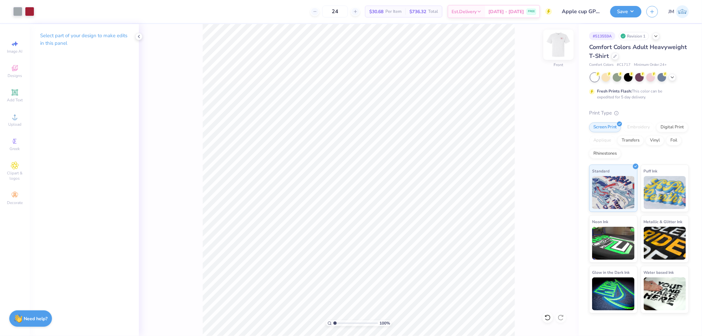
click at [555, 48] on img at bounding box center [558, 45] width 26 height 26
click at [630, 12] on button "Save" at bounding box center [625, 11] width 31 height 12
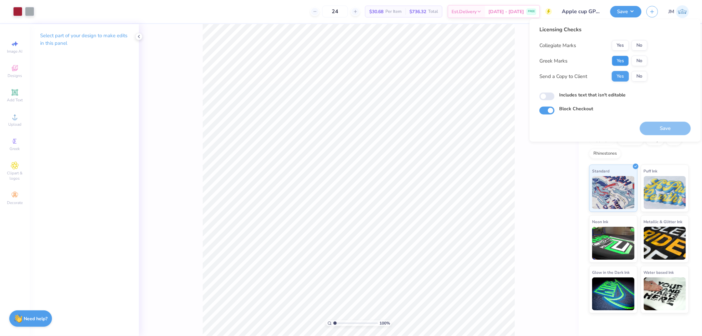
click at [614, 62] on button "Yes" at bounding box center [620, 61] width 17 height 11
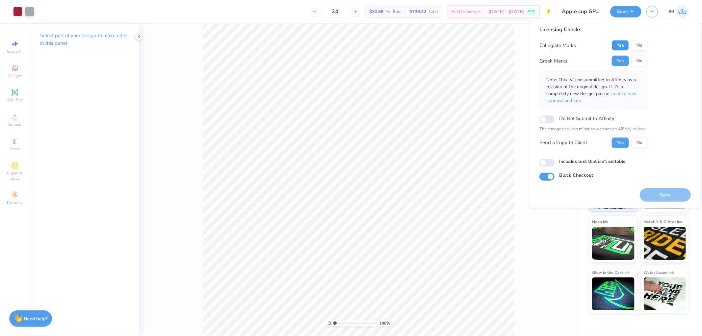
click at [620, 50] on button "Yes" at bounding box center [620, 45] width 17 height 11
click at [660, 193] on button "Save" at bounding box center [665, 194] width 51 height 13
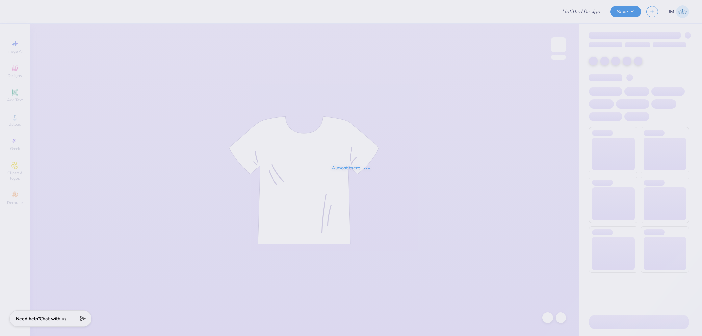
type input "Apple cup GPhi 25"
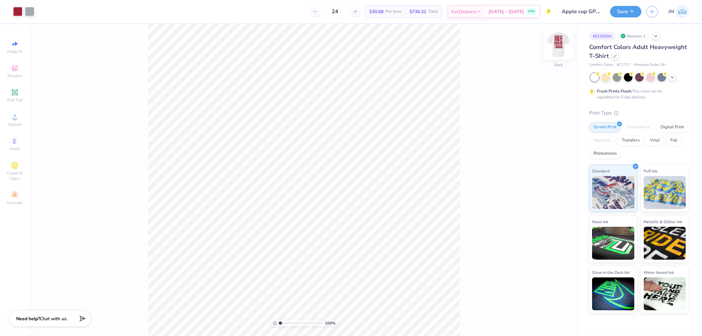
click at [567, 43] on img at bounding box center [558, 45] width 26 height 26
click at [17, 119] on icon at bounding box center [15, 117] width 8 height 8
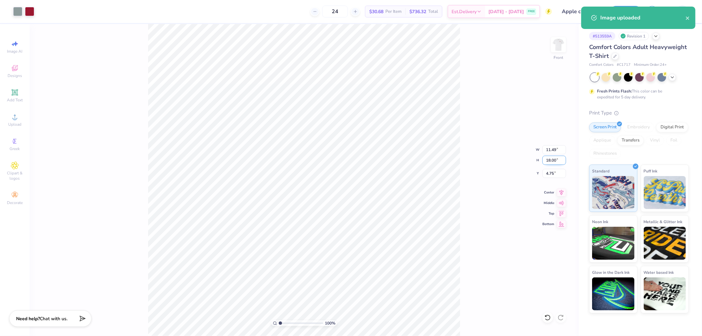
click at [553, 160] on input "18.00" at bounding box center [554, 160] width 24 height 9
type input "15"
click at [552, 173] on input "4.75" at bounding box center [554, 173] width 24 height 9
type input "9.57"
type input "15.00"
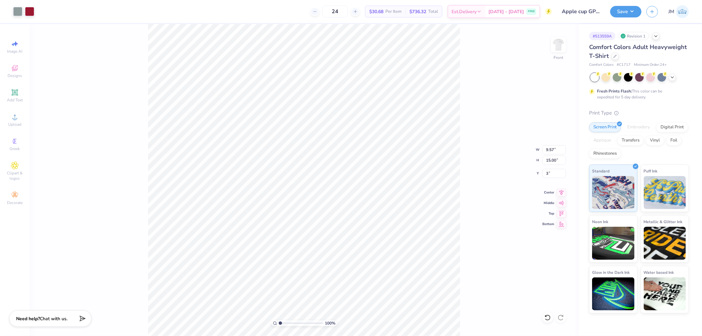
click at [471, 165] on div "100 % Front W 9.57 9.57 " H 15.00 15.00 " Y 3 3 " Center Middle Top Bottom" at bounding box center [304, 180] width 549 height 312
type input "3.00"
click at [31, 10] on div at bounding box center [29, 10] width 9 height 9
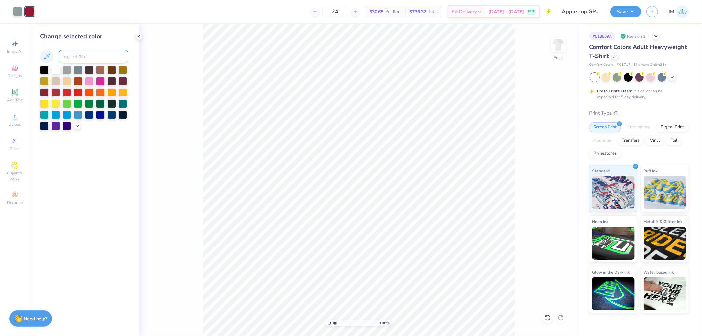
click at [64, 52] on input at bounding box center [94, 56] width 70 height 13
type input "201"
click at [16, 12] on div at bounding box center [17, 10] width 9 height 9
click at [72, 59] on input at bounding box center [94, 56] width 70 height 13
type input "429"
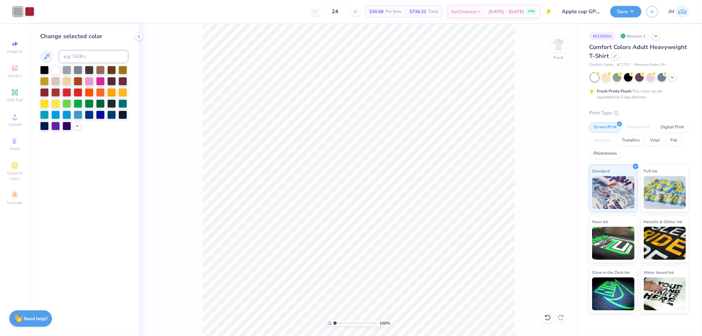
click at [193, 126] on div "100 % Front" at bounding box center [359, 180] width 440 height 312
click at [639, 11] on button "Save" at bounding box center [625, 11] width 31 height 12
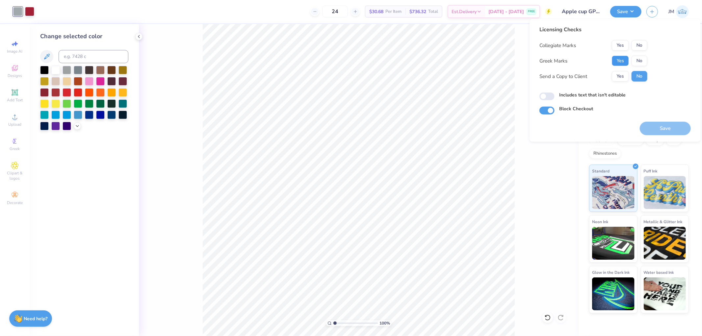
click at [619, 61] on button "Yes" at bounding box center [620, 61] width 17 height 11
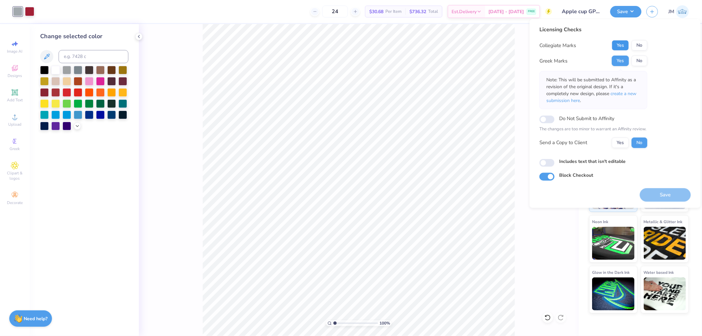
click at [626, 43] on button "Yes" at bounding box center [620, 45] width 17 height 11
click at [659, 198] on button "Save" at bounding box center [665, 194] width 51 height 13
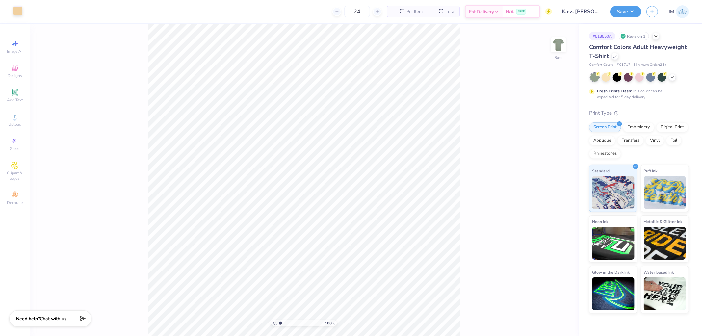
click at [20, 9] on div at bounding box center [17, 10] width 9 height 9
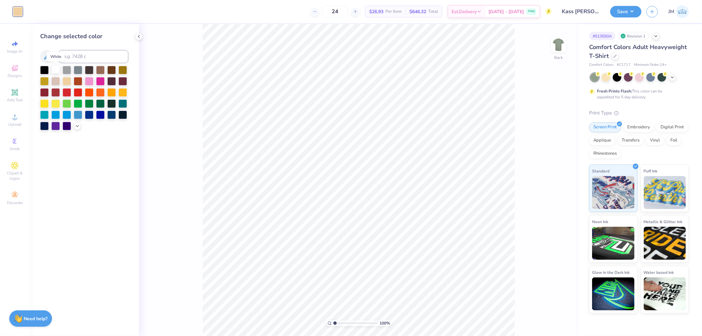
click at [55, 70] on div at bounding box center [55, 69] width 9 height 9
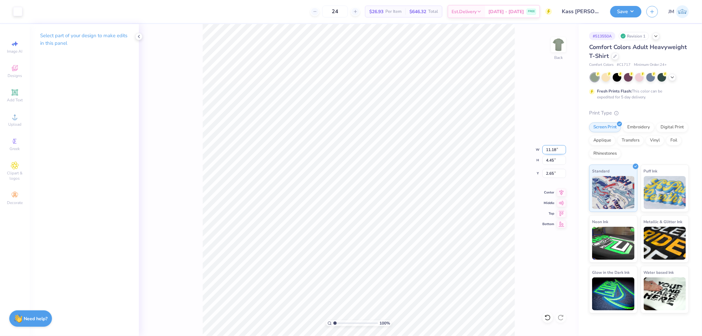
click at [551, 149] on input "11.18" at bounding box center [554, 149] width 24 height 9
type input "12.00"
type input "4.78"
click at [554, 171] on input "2.48" at bounding box center [554, 173] width 24 height 9
type input "3.00"
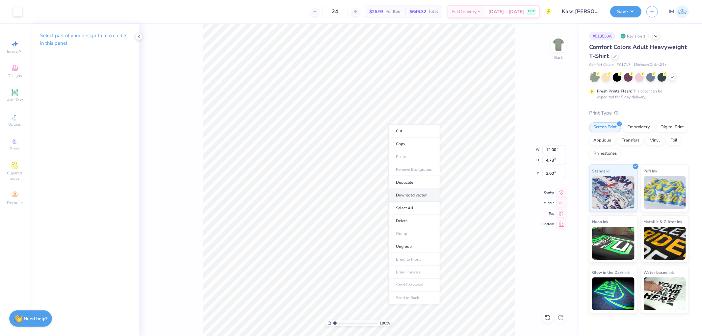
click at [427, 191] on li "Download vector" at bounding box center [414, 195] width 52 height 13
click at [633, 10] on button "Save" at bounding box center [625, 11] width 31 height 12
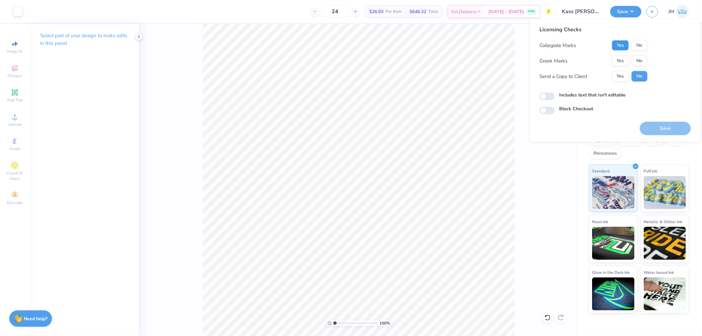
click at [624, 45] on button "Yes" at bounding box center [620, 45] width 17 height 11
click at [639, 59] on button "No" at bounding box center [640, 61] width 16 height 11
click at [653, 126] on button "Save" at bounding box center [665, 128] width 51 height 13
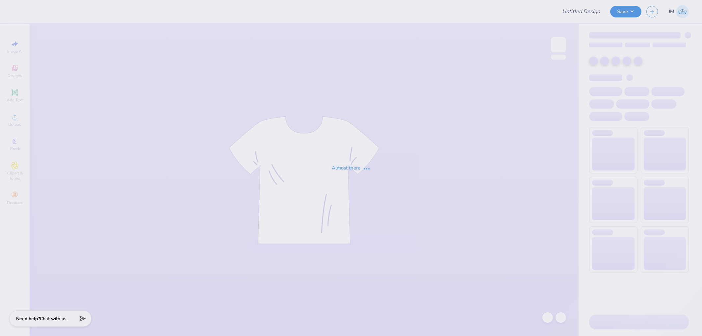
type input "[GEOGRAPHIC_DATA][US_STATE] : [PERSON_NAME]"
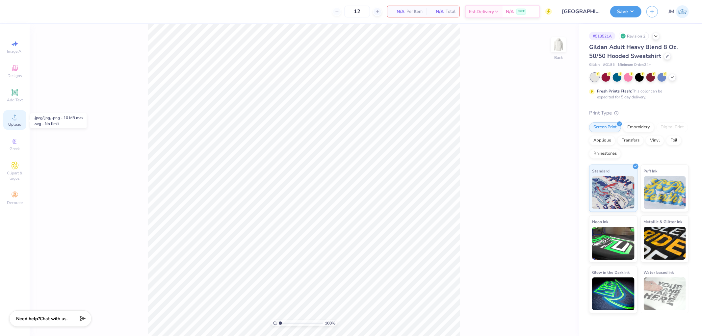
click at [13, 121] on icon at bounding box center [15, 117] width 8 height 8
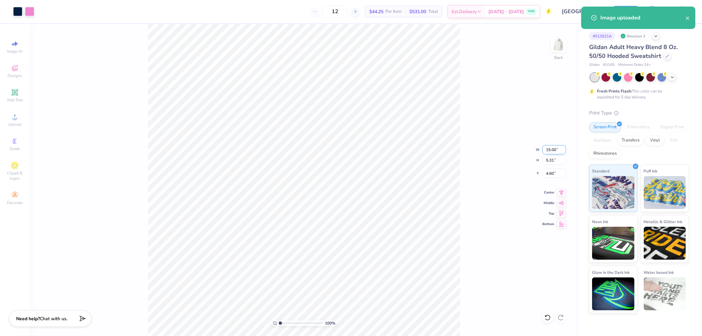
click at [550, 151] on input "15.00" at bounding box center [554, 149] width 24 height 9
type input "12.00"
type input "4.25"
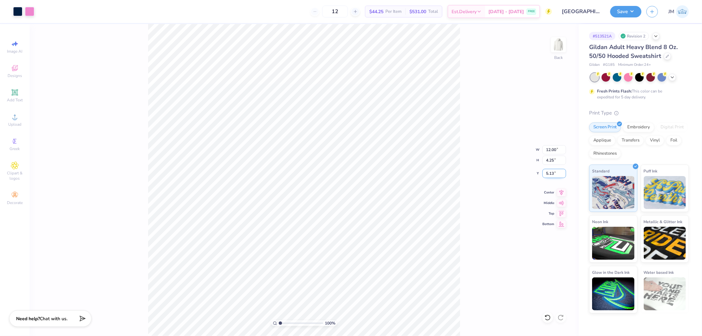
click at [559, 171] on input "5.13" at bounding box center [554, 173] width 24 height 9
type input "3.00"
click at [16, 12] on div at bounding box center [17, 10] width 9 height 9
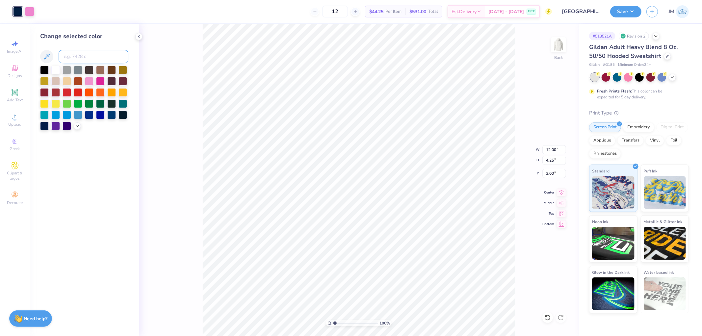
click at [76, 54] on input at bounding box center [94, 56] width 70 height 13
type input "2768"
click at [25, 13] on div at bounding box center [29, 10] width 9 height 9
click at [70, 55] on input at bounding box center [94, 56] width 70 height 13
type input "223"
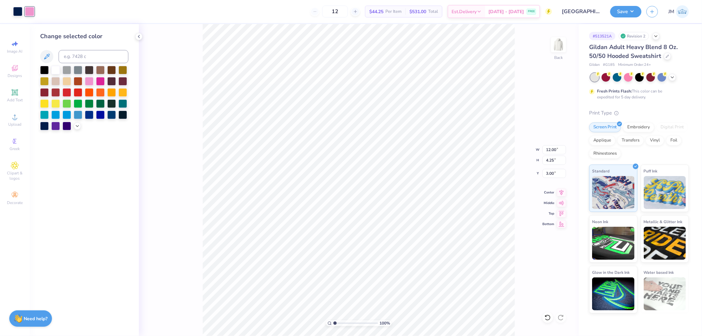
click at [192, 108] on div "100 % Back W 12.00 12.00 " H 4.25 4.25 " Y 3.00 3.00 " Center Middle Top Bottom" at bounding box center [359, 180] width 440 height 312
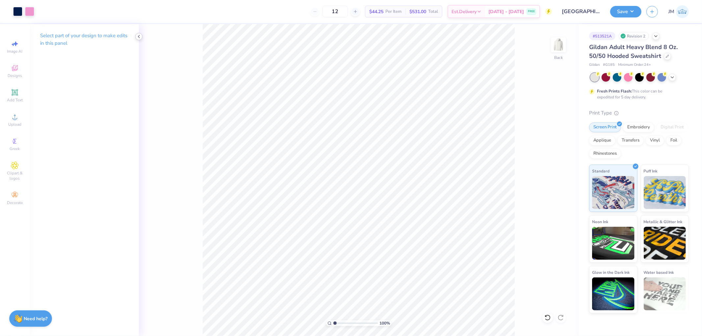
click at [137, 38] on icon at bounding box center [138, 36] width 5 height 5
type input "1"
click at [638, 9] on button "Save" at bounding box center [625, 11] width 31 height 12
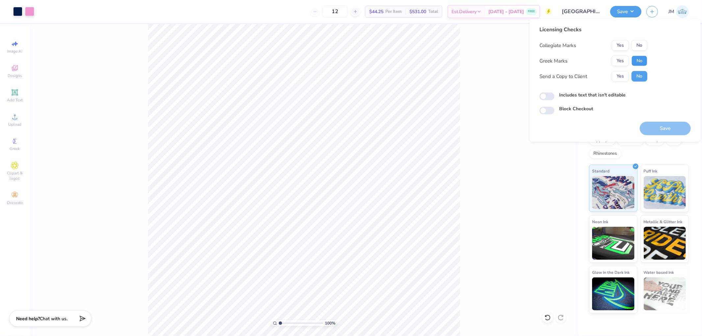
click at [639, 60] on button "No" at bounding box center [640, 61] width 16 height 11
click at [639, 45] on button "No" at bounding box center [640, 45] width 16 height 11
click at [652, 127] on button "Save" at bounding box center [665, 128] width 51 height 13
